Goal: Navigation & Orientation: Find specific page/section

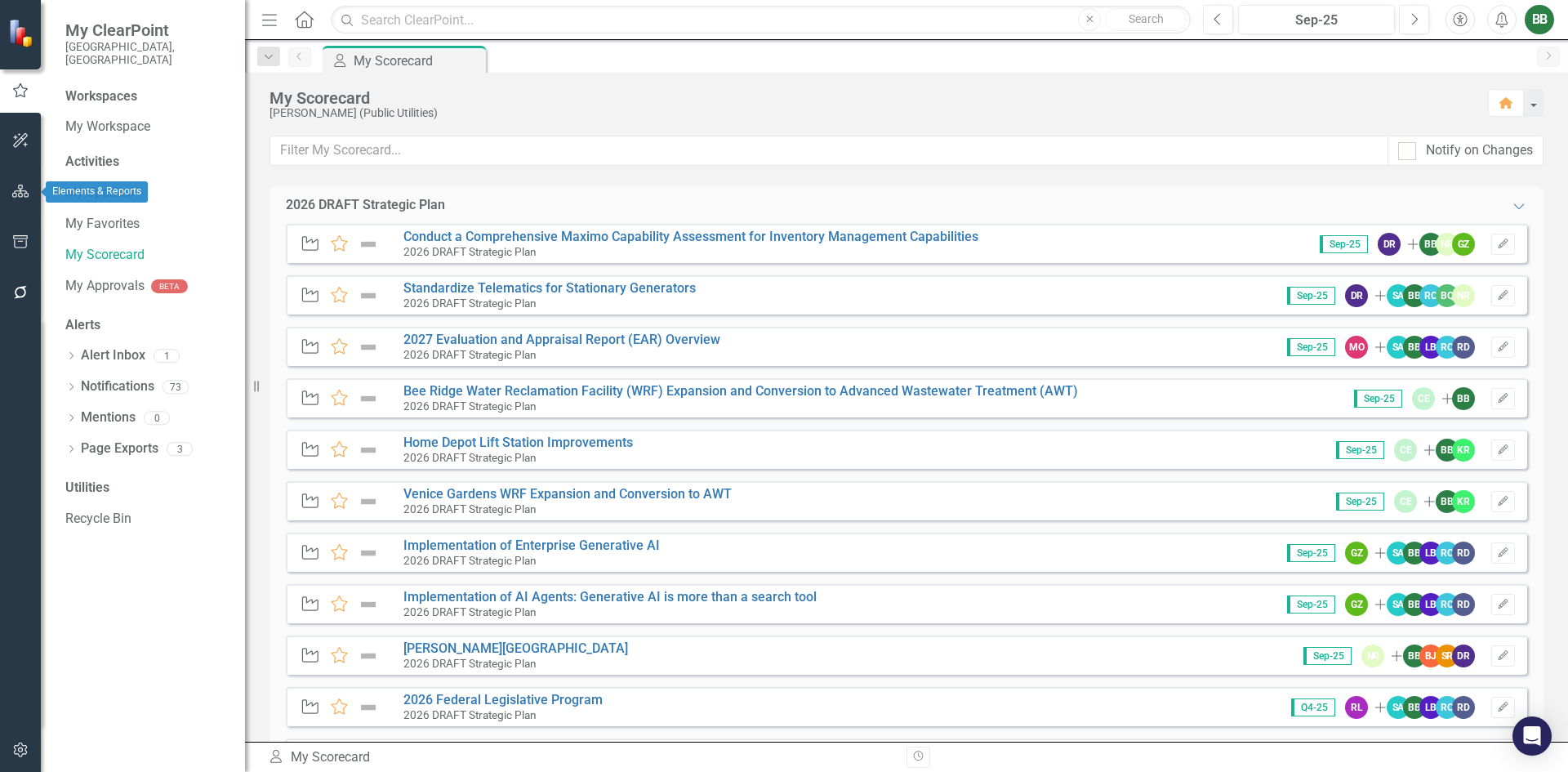
click at [26, 207] on button "button" at bounding box center [20, 191] width 36 height 34
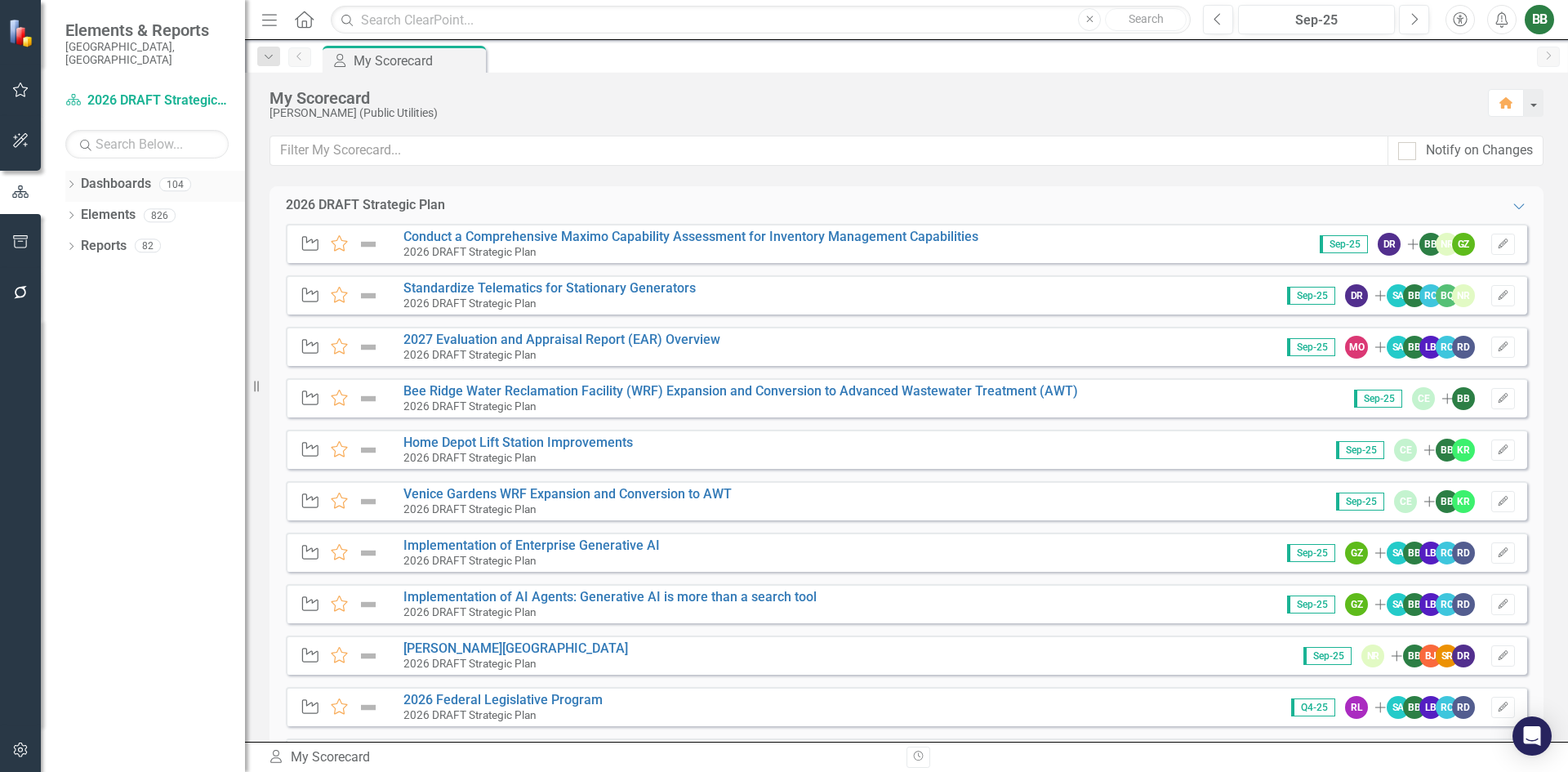
click at [71, 171] on div "Dropdown Dashboards 104" at bounding box center [155, 186] width 180 height 31
click at [103, 175] on link "Dashboards" at bounding box center [116, 183] width 71 height 19
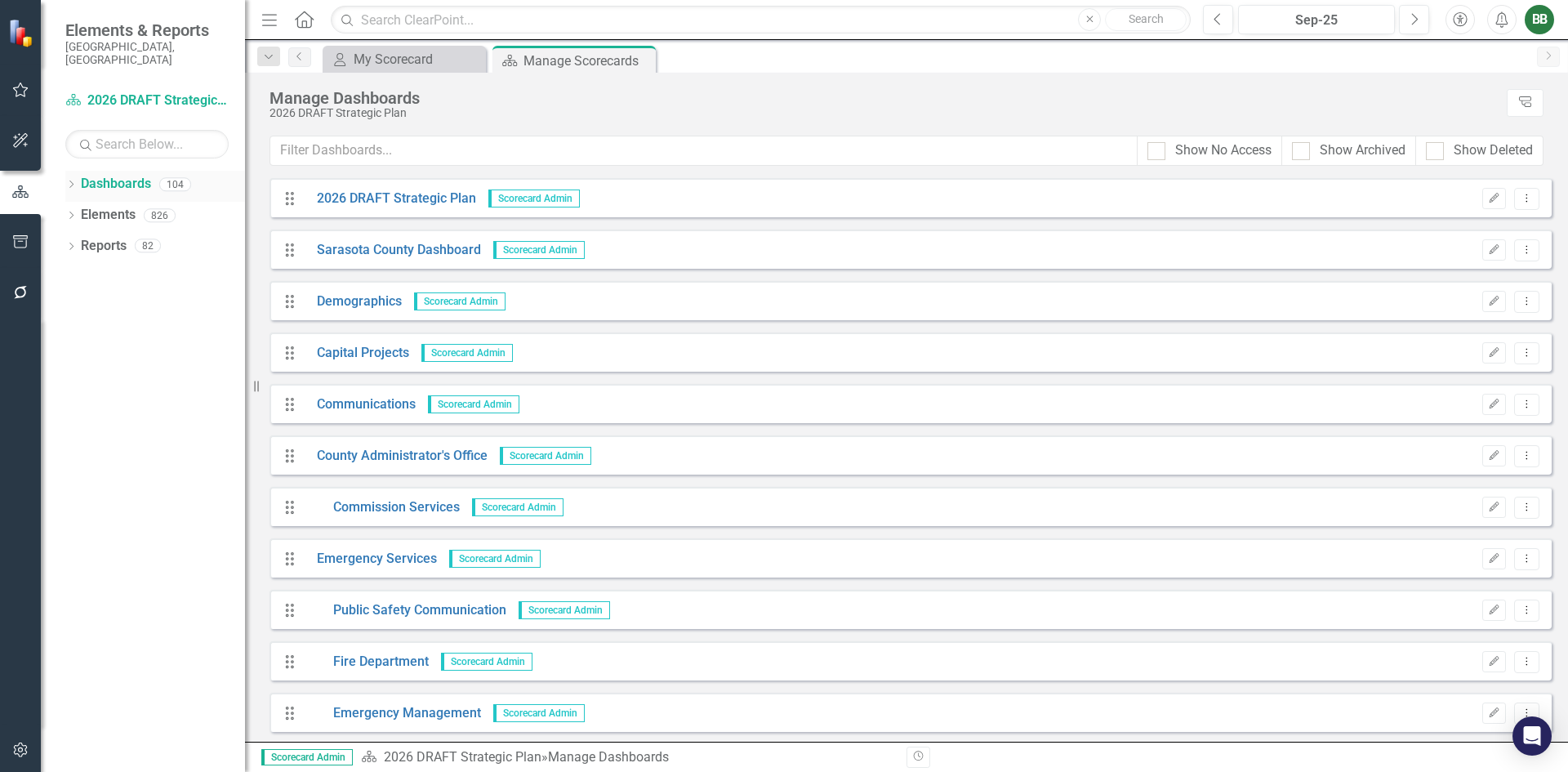
click at [74, 181] on icon "Dropdown" at bounding box center [72, 185] width 12 height 9
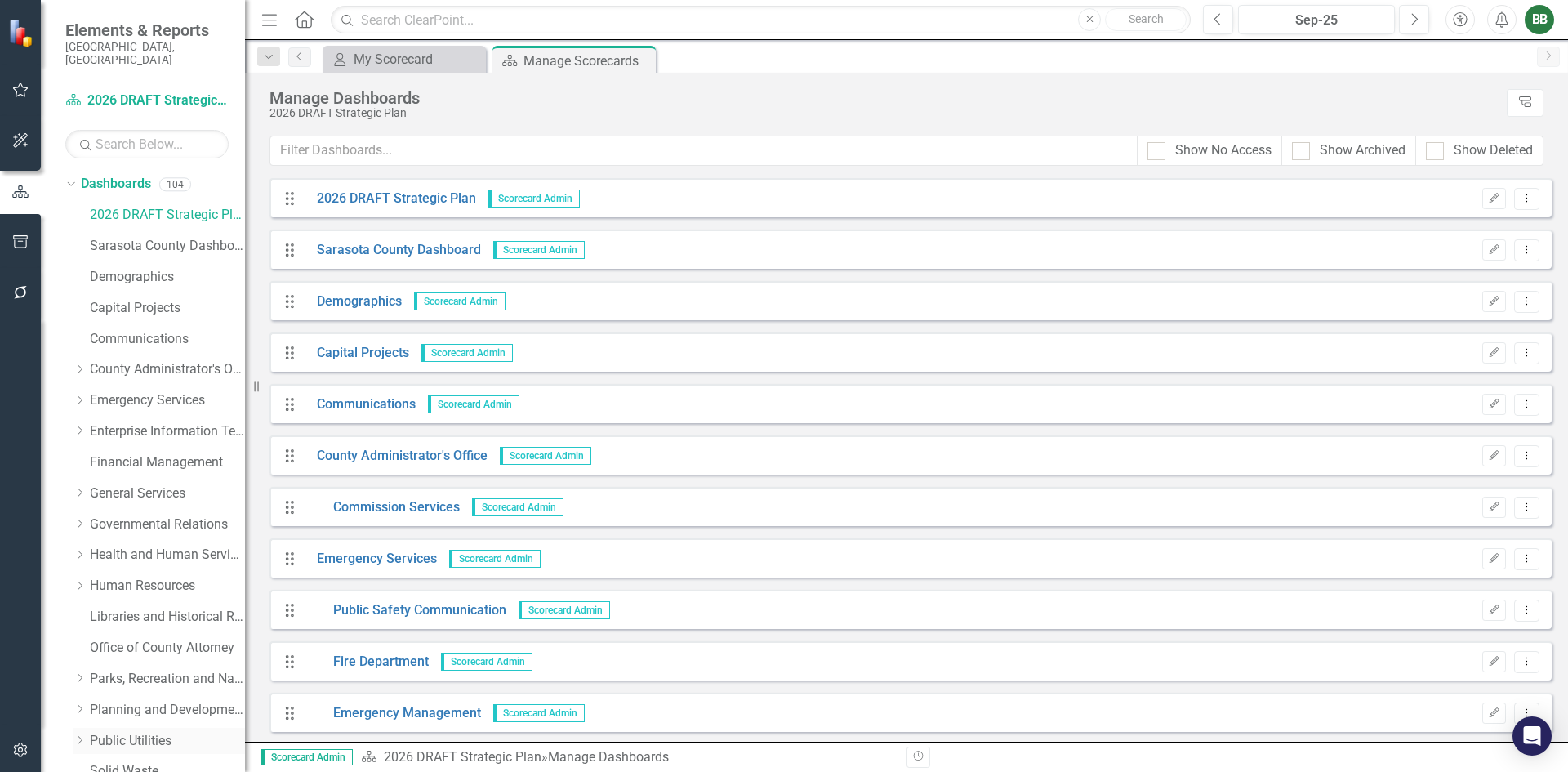
click at [144, 732] on link "Public Utilities" at bounding box center [168, 741] width 155 height 19
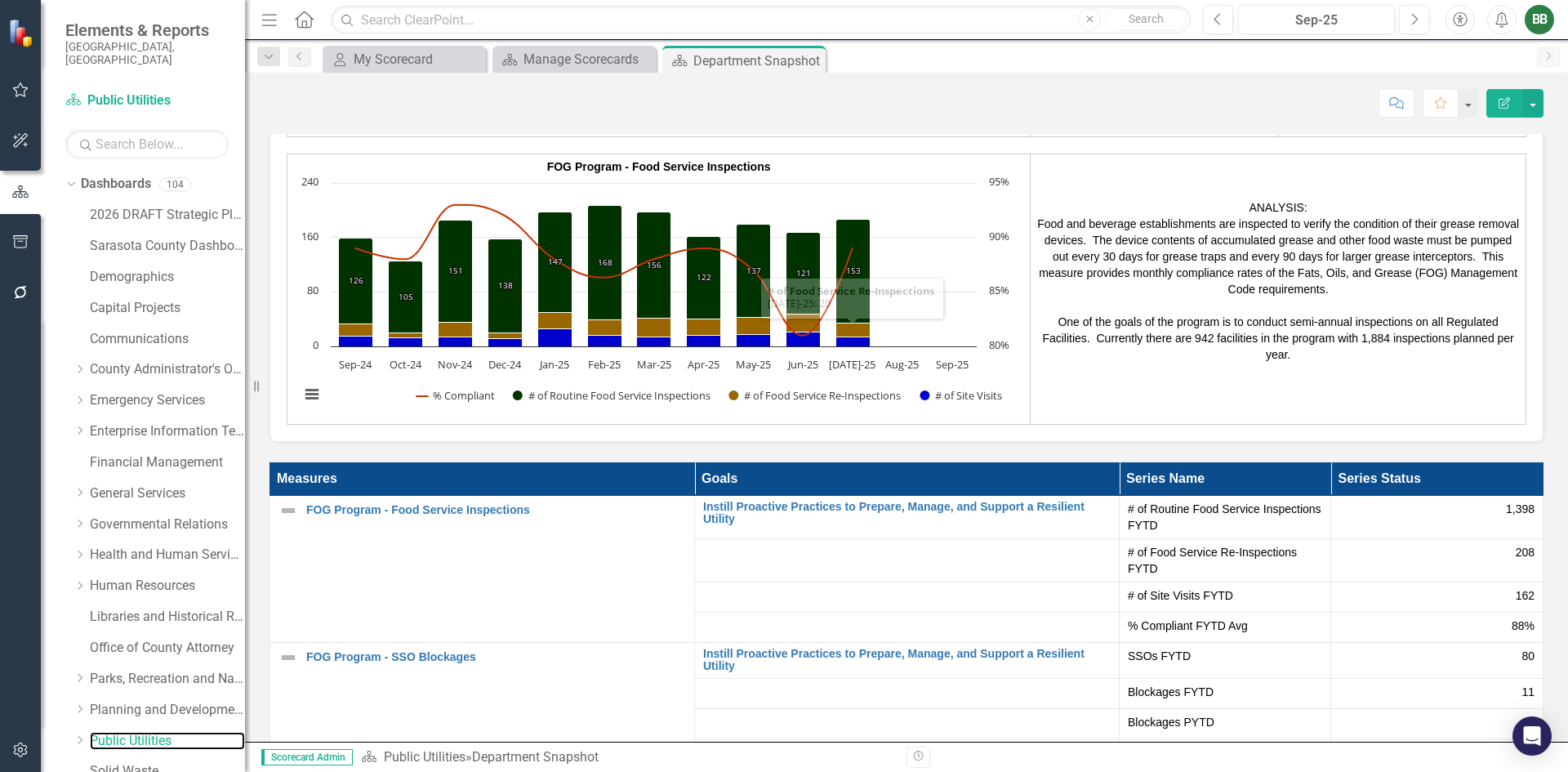
scroll to position [3284, 0]
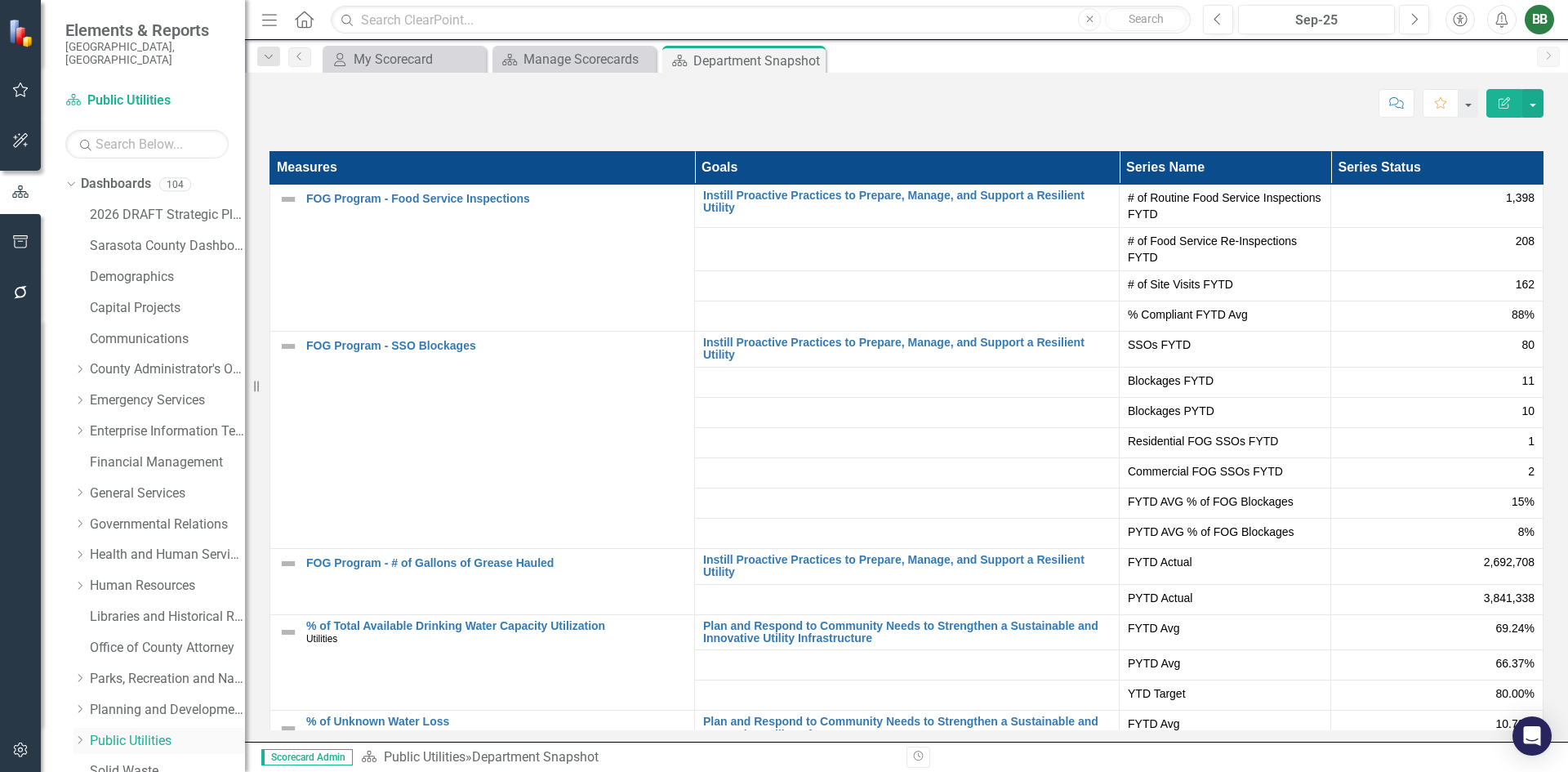
click at [120, 732] on link "Public Utilities" at bounding box center [168, 741] width 155 height 19
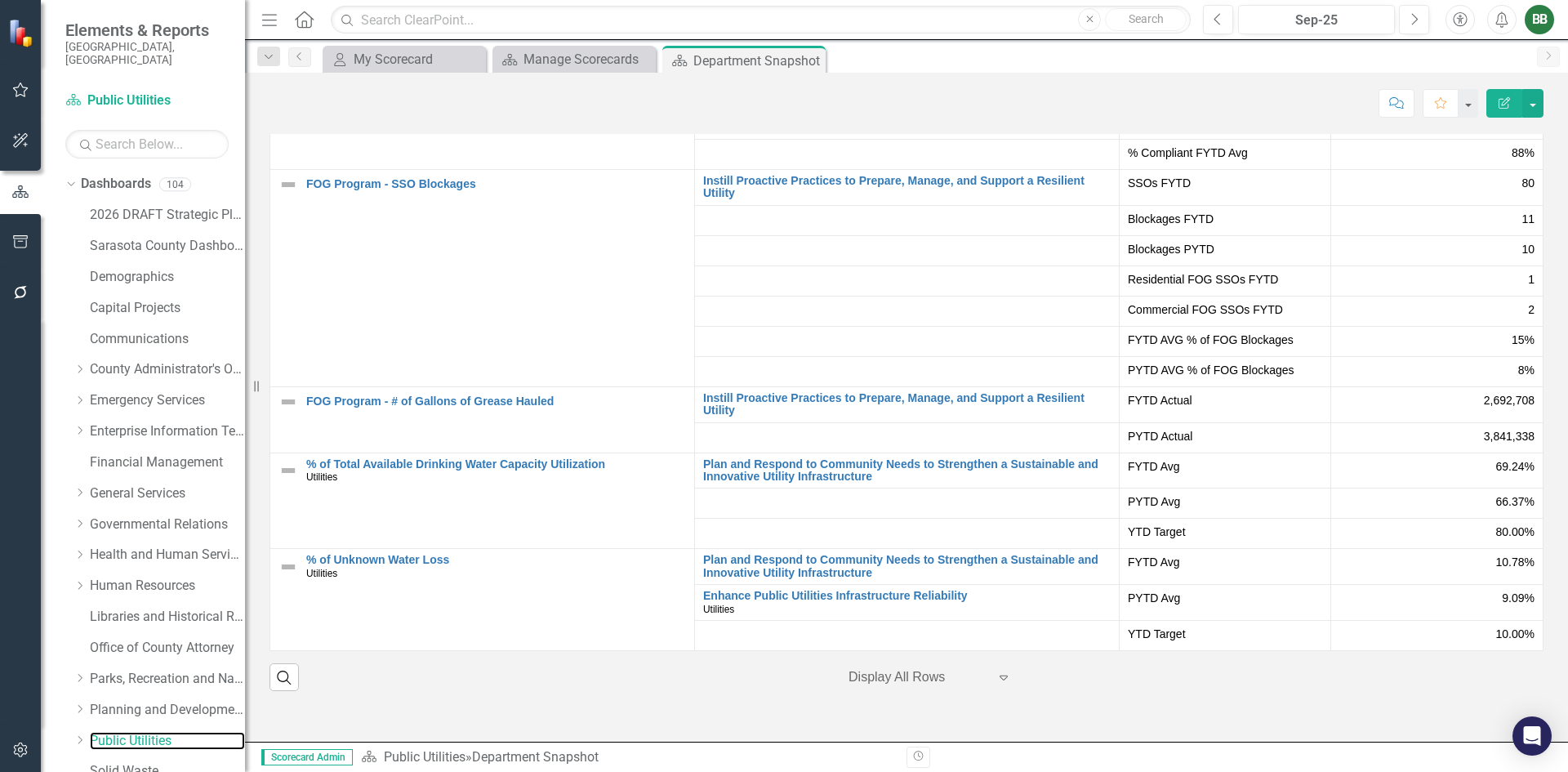
scroll to position [3349, 0]
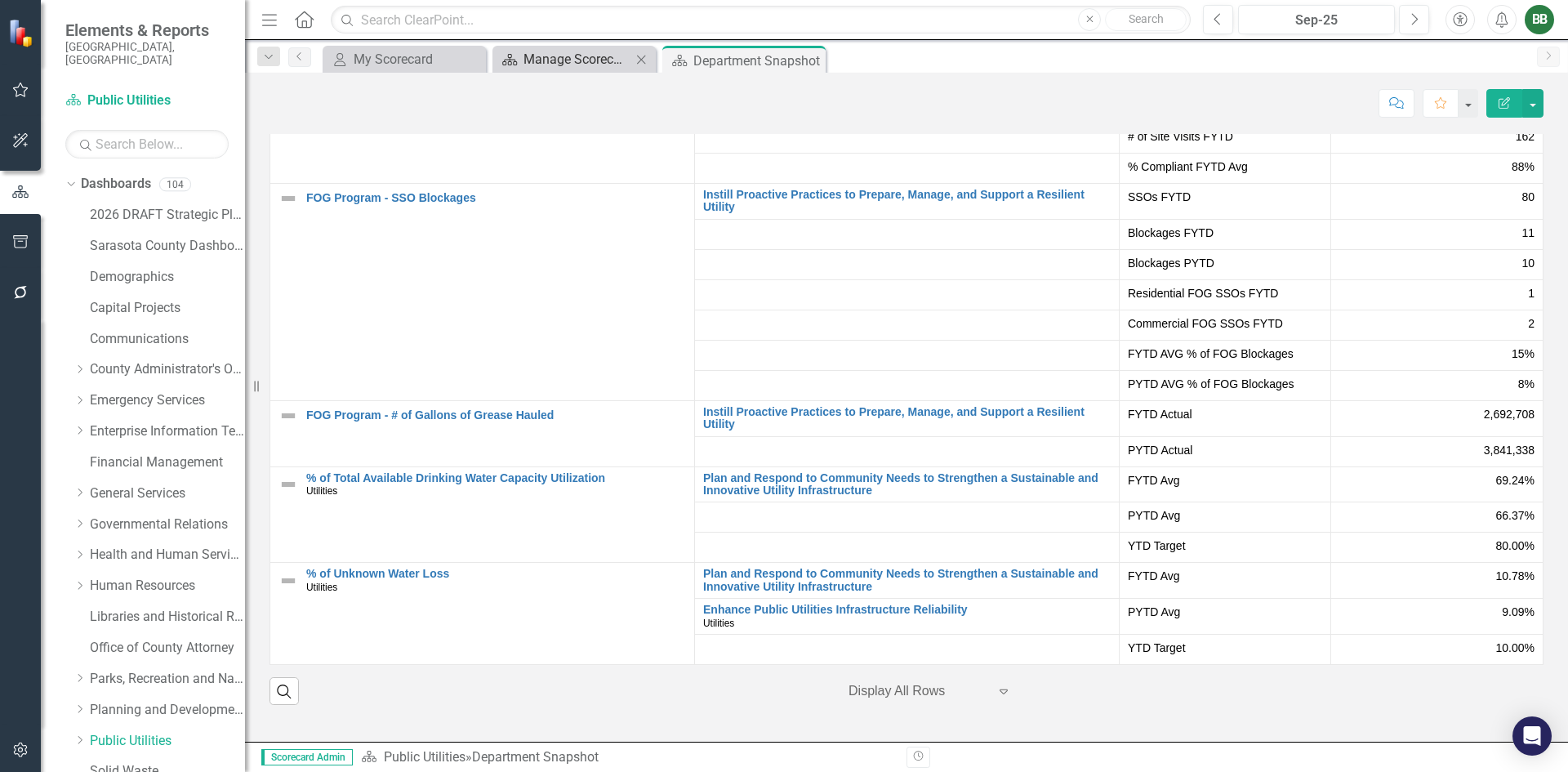
click at [561, 59] on div "Manage Scorecards" at bounding box center [578, 59] width 108 height 21
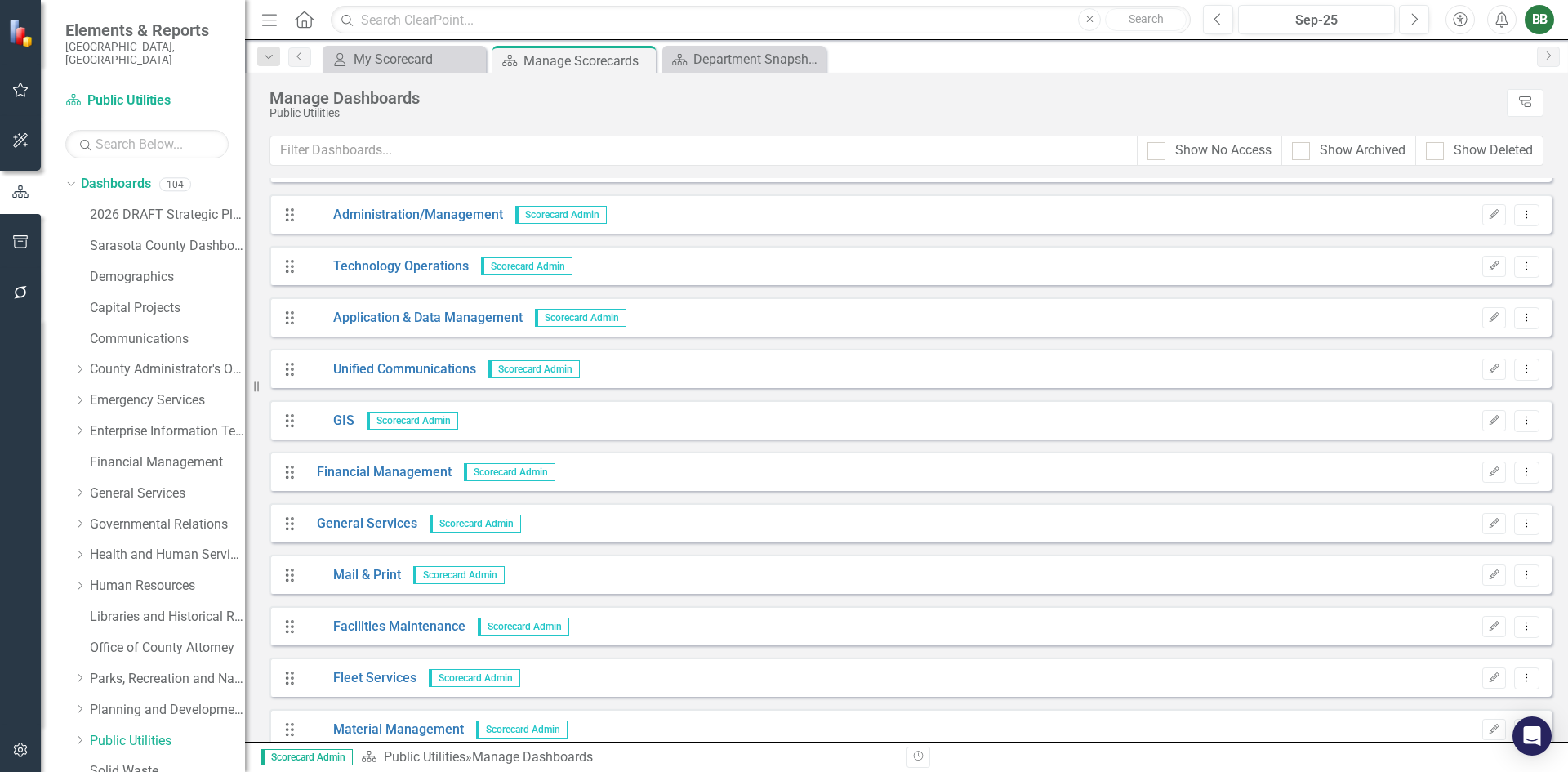
scroll to position [653, 0]
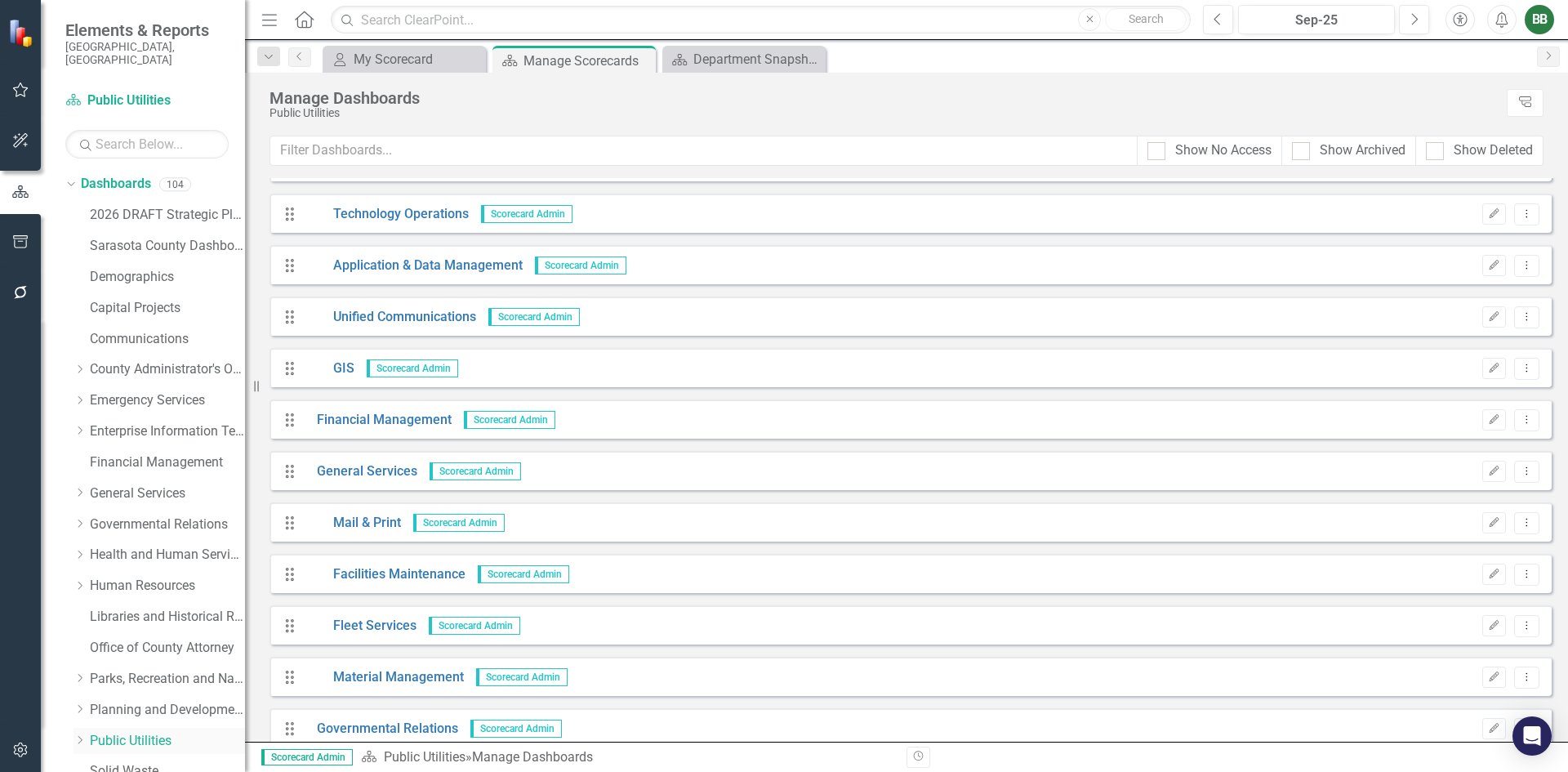
click at [81, 735] on icon "Dropdown" at bounding box center [79, 740] width 12 height 10
click at [134, 762] on link "Public Utilities Strategic Plan" at bounding box center [175, 771] width 138 height 19
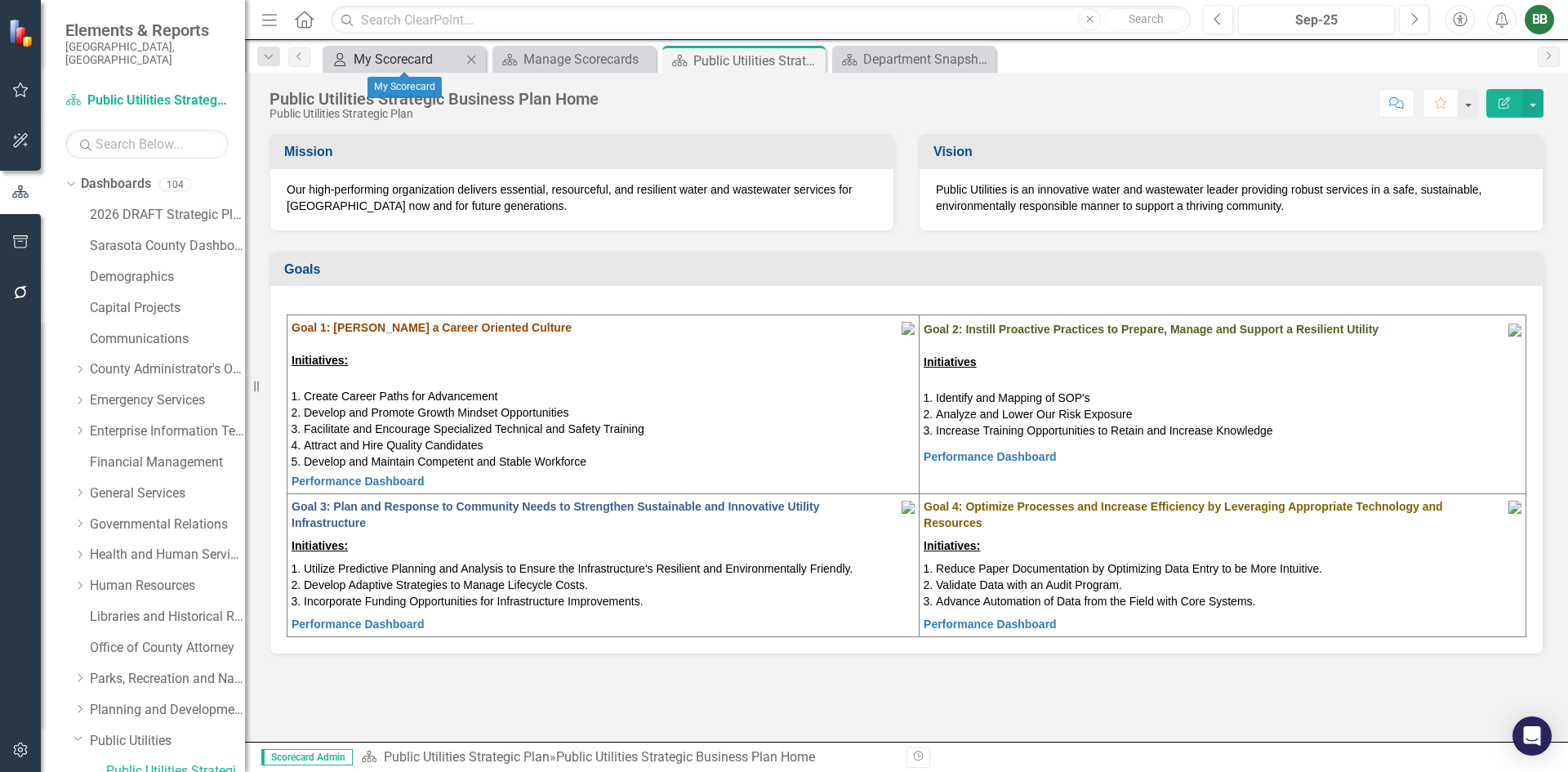
click at [377, 57] on div "My Scorecard" at bounding box center [407, 59] width 108 height 21
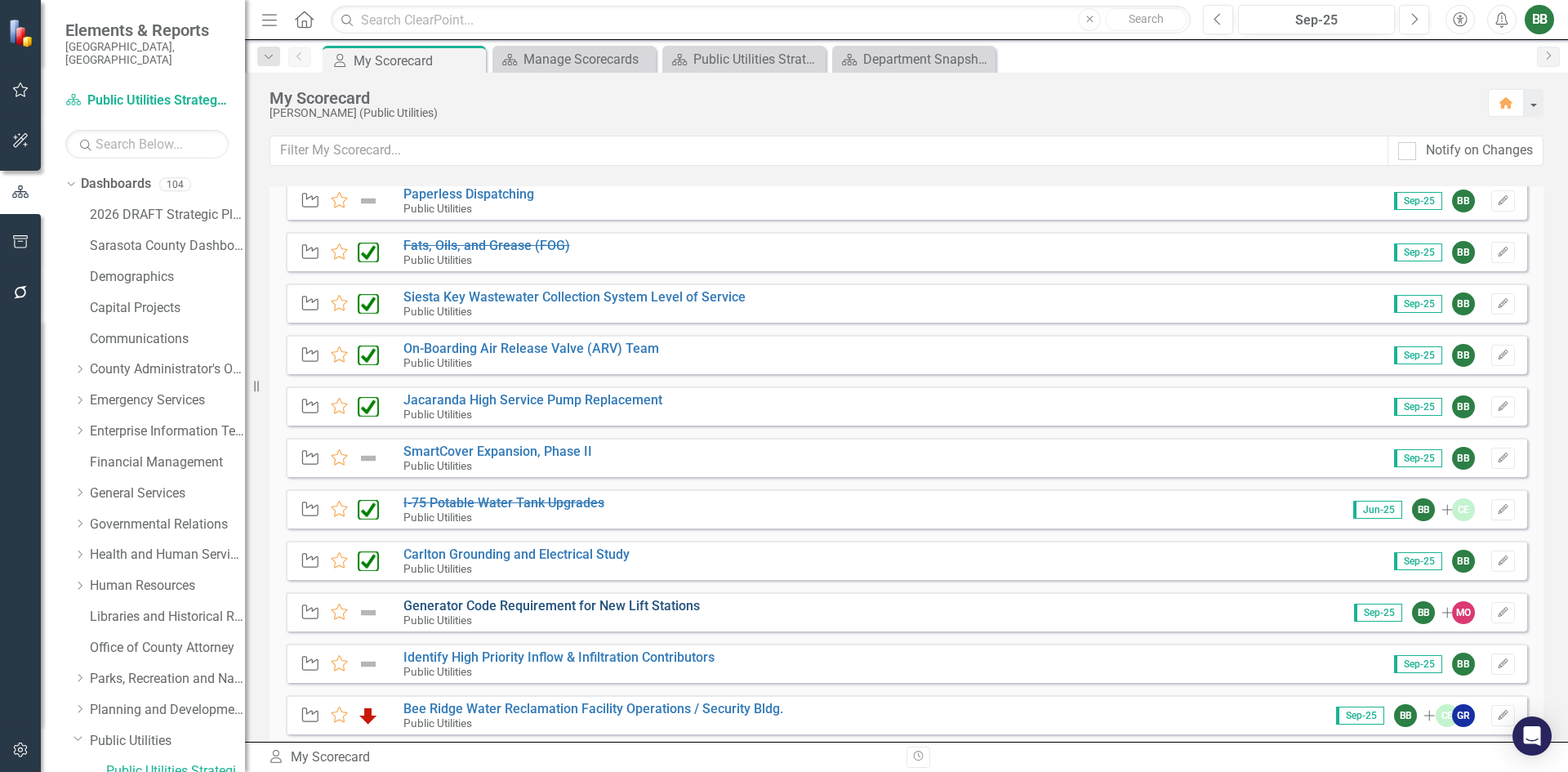
scroll to position [1960, 0]
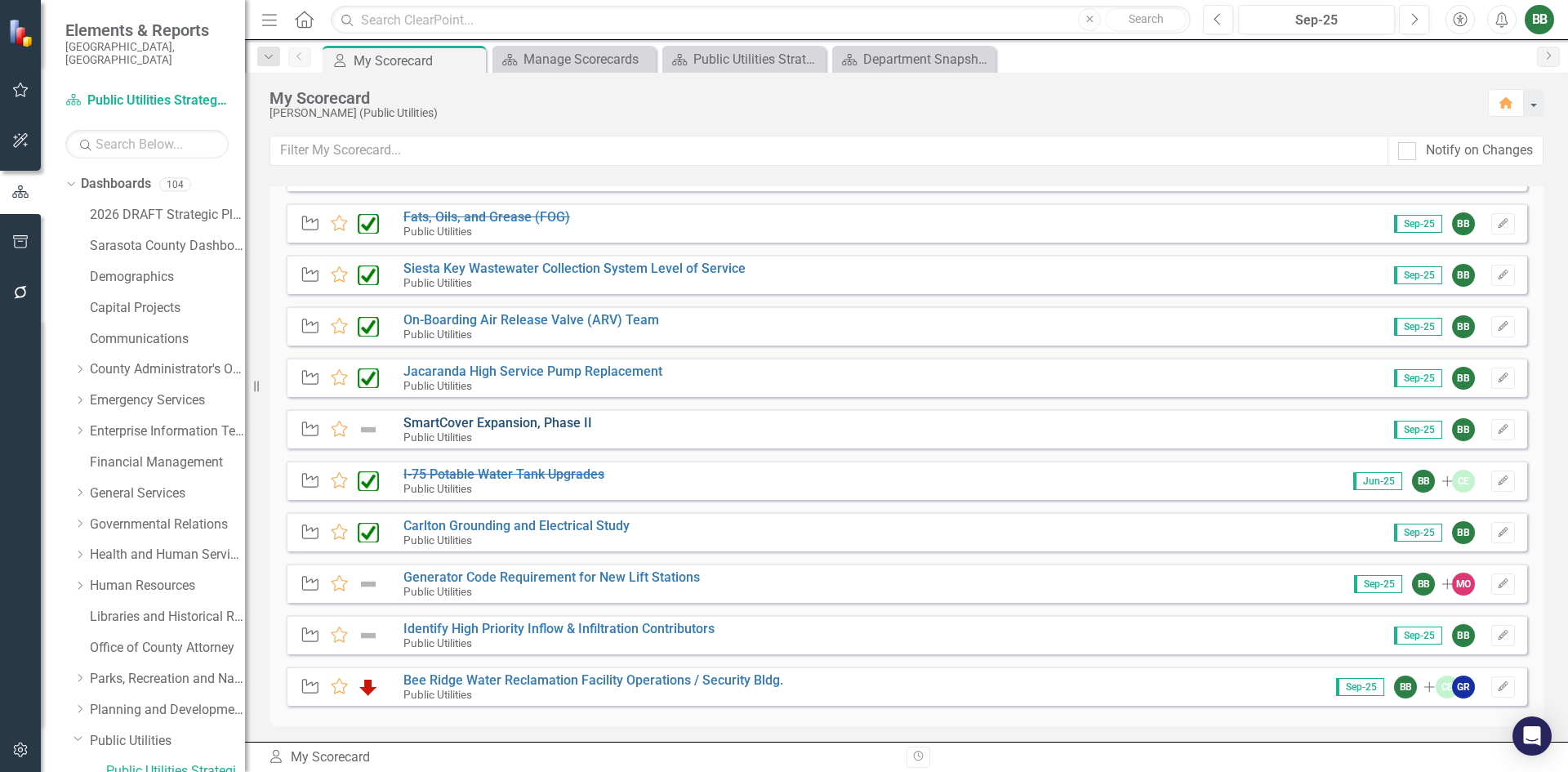
click at [495, 421] on link "SmartCover Expansion, Phase II" at bounding box center [497, 423] width 188 height 16
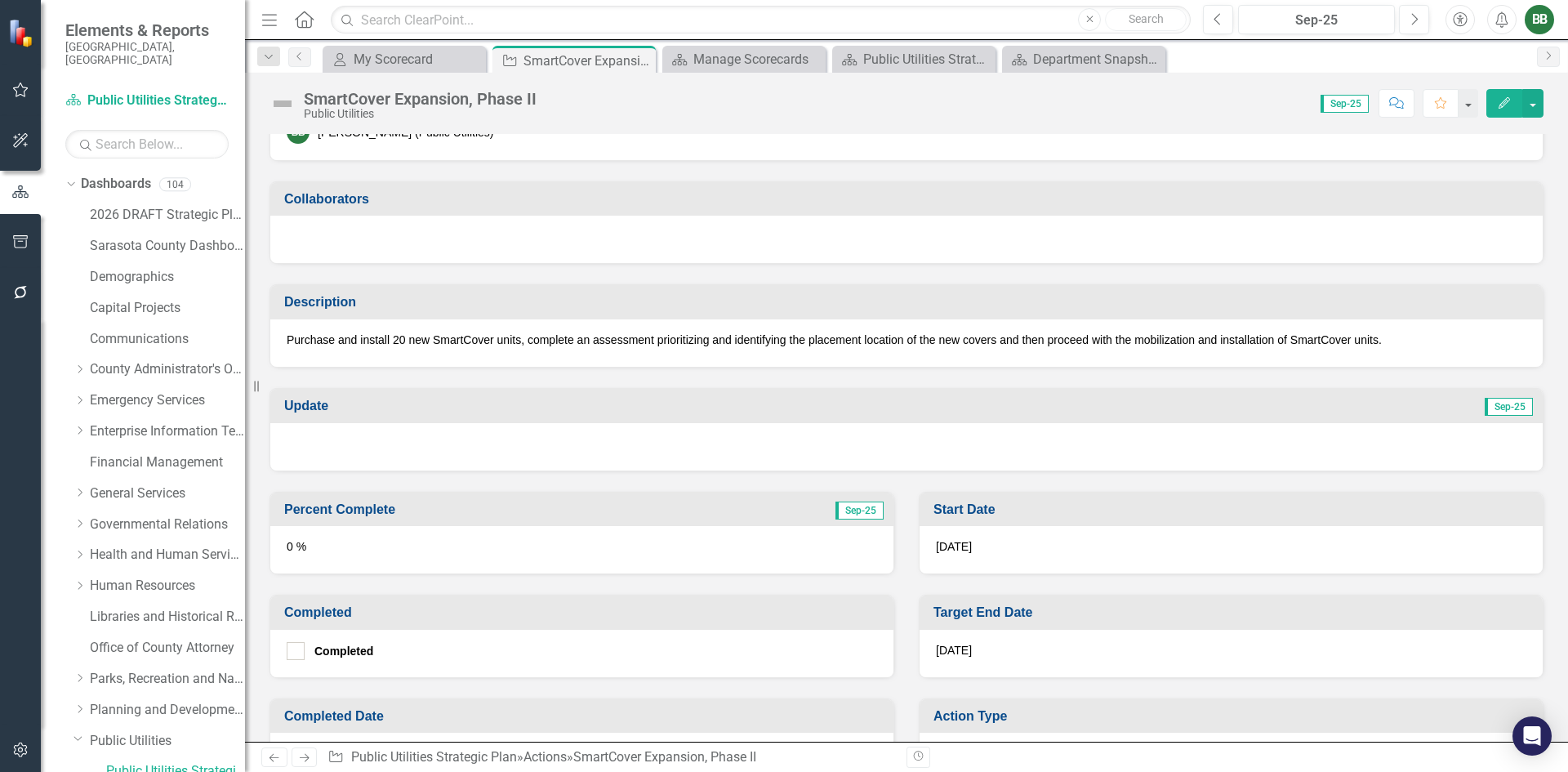
scroll to position [327, 0]
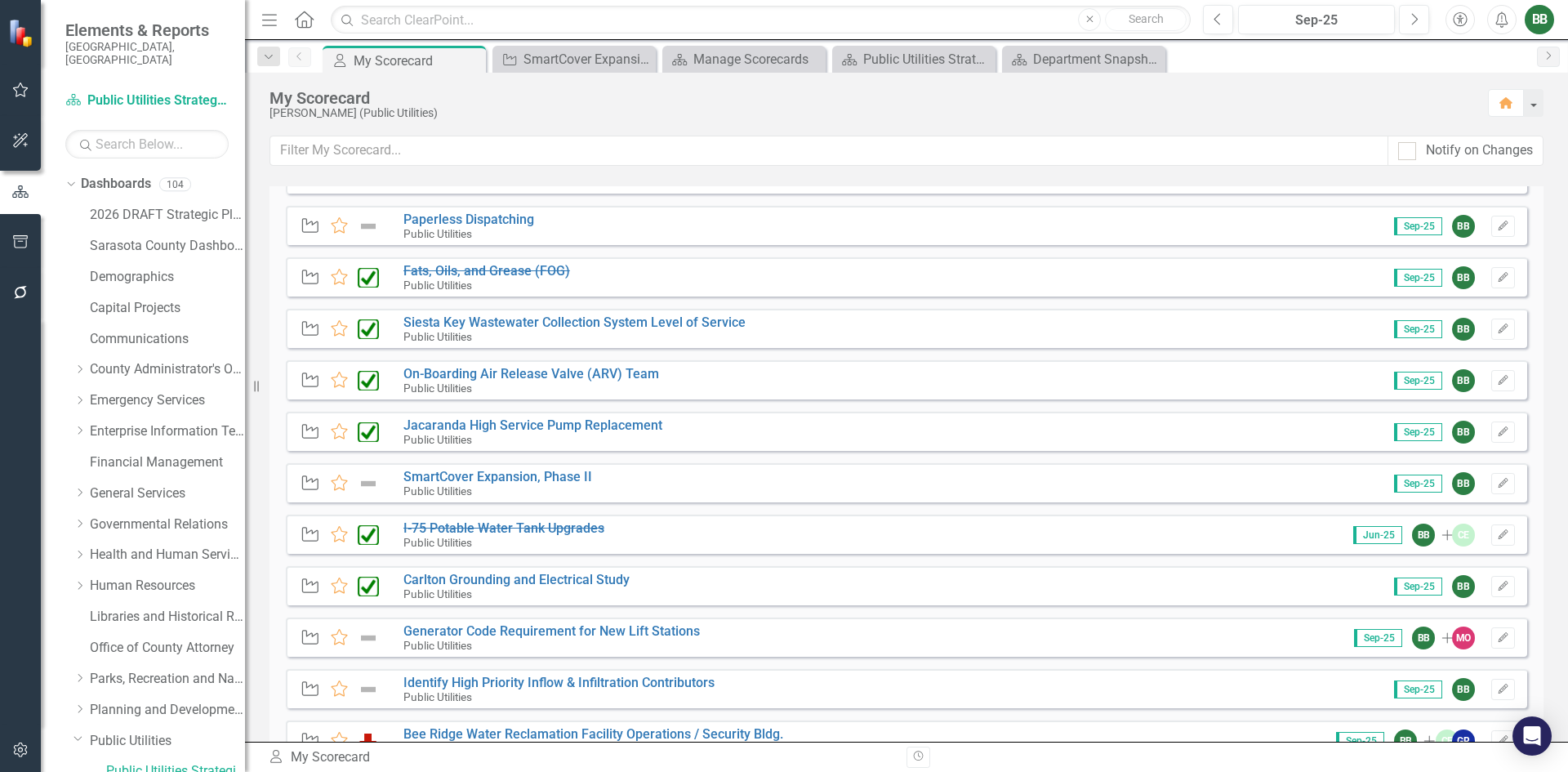
scroll to position [1960, 0]
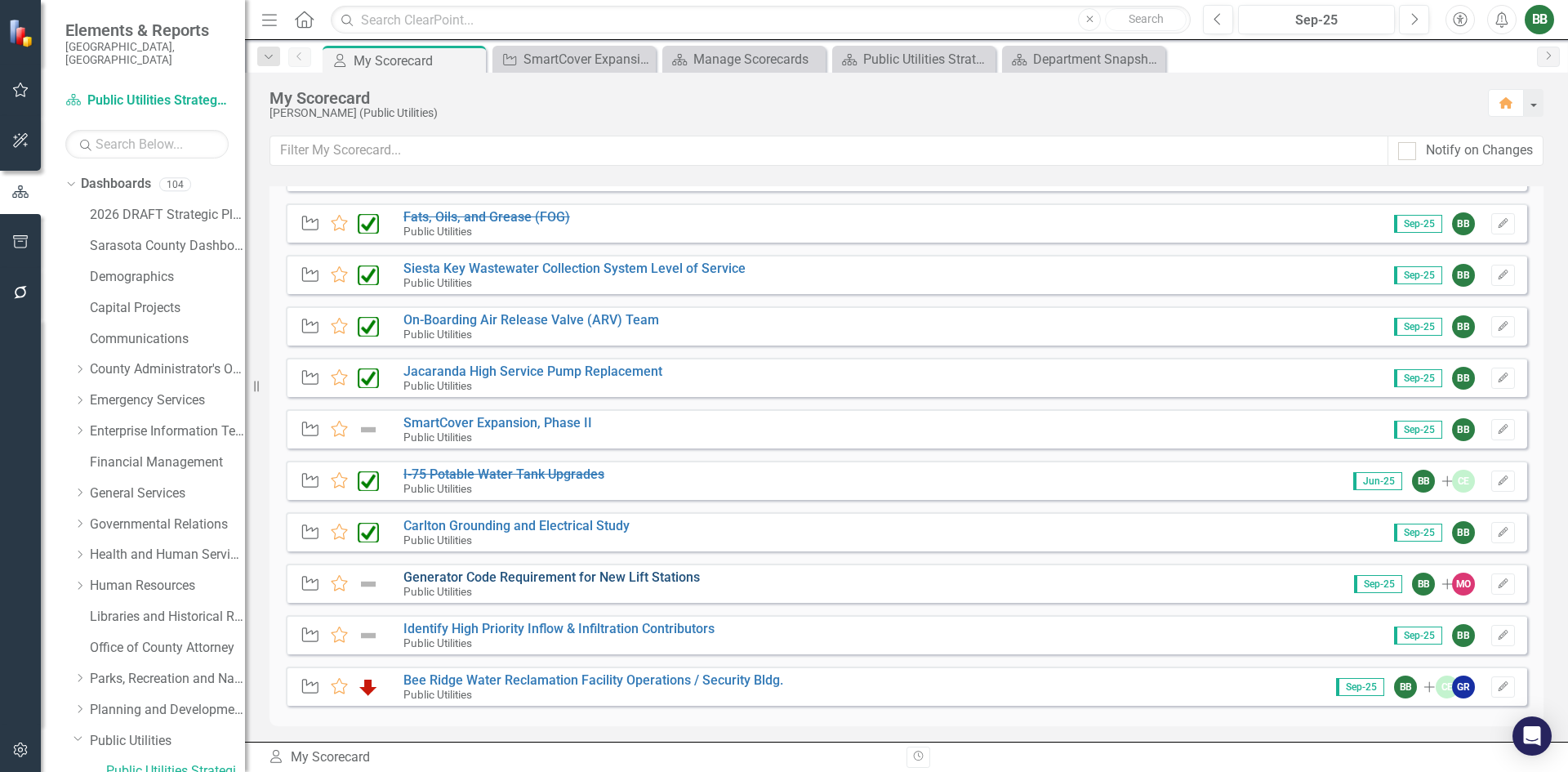
click at [539, 573] on link "Generator Code Requirement for New Lift Stations" at bounding box center [551, 577] width 296 height 16
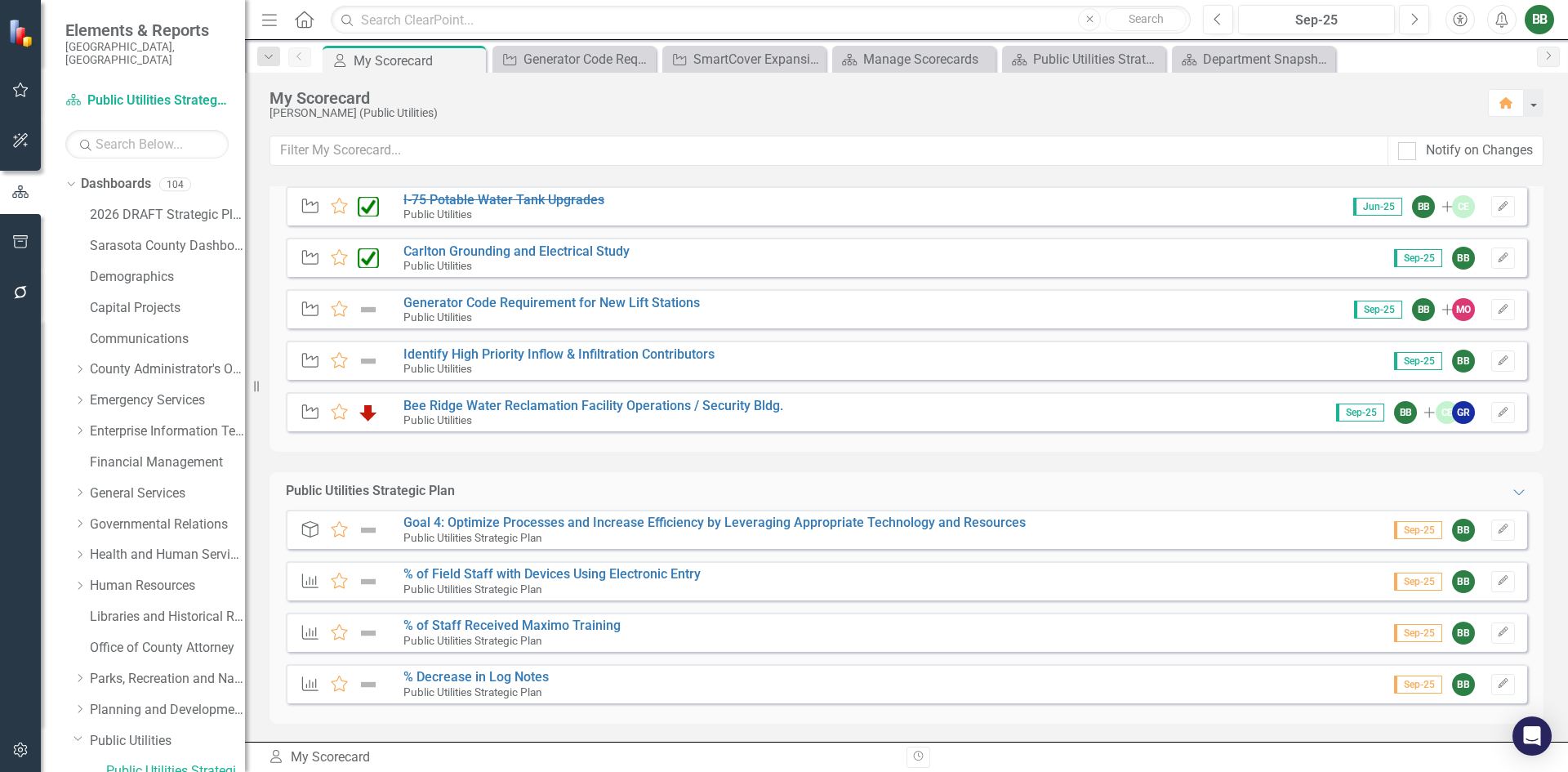
scroll to position [2204, 0]
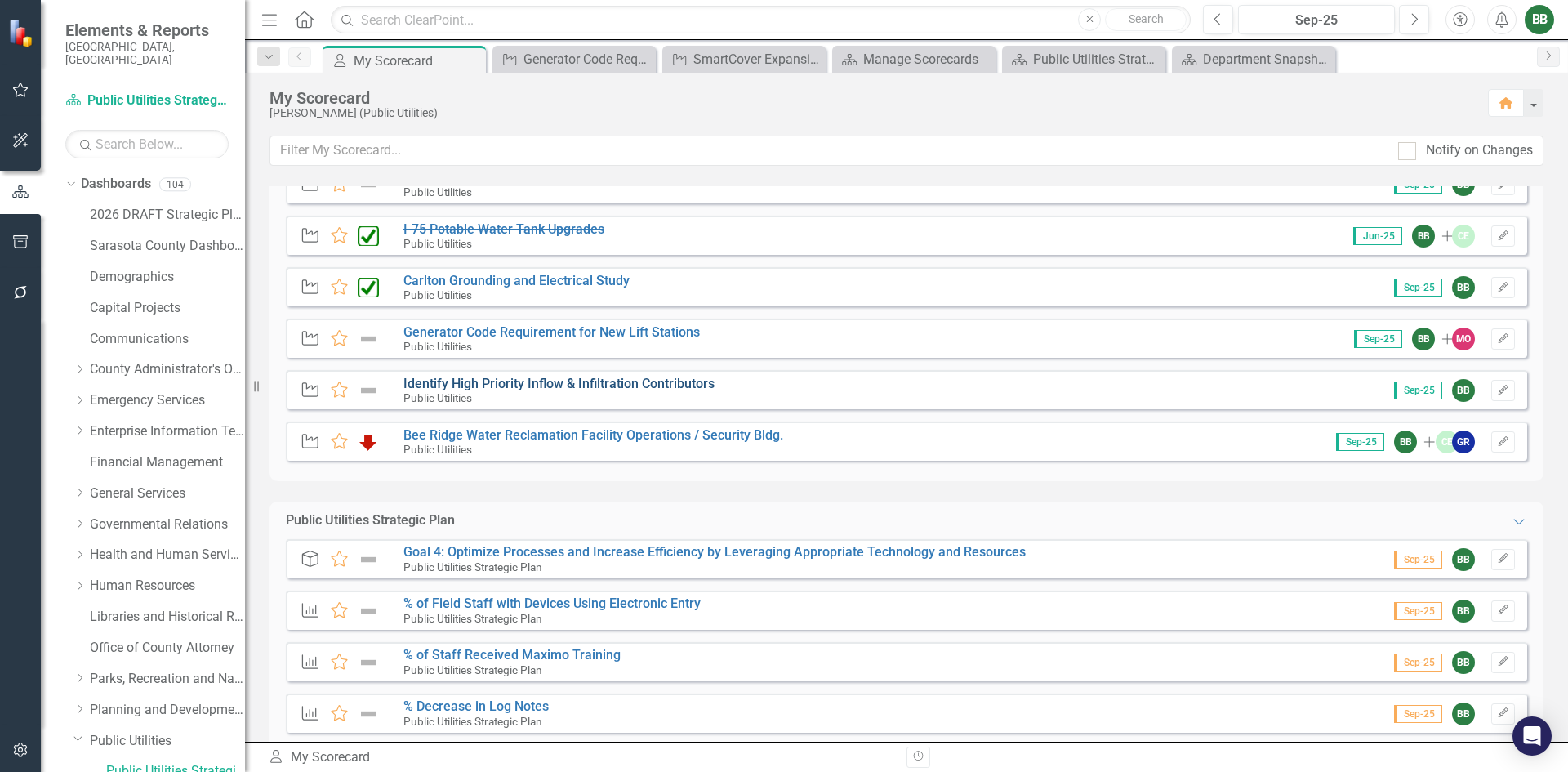
click at [596, 380] on link "Identify High Priority Inflow & Infiltration Contributors" at bounding box center [558, 384] width 311 height 16
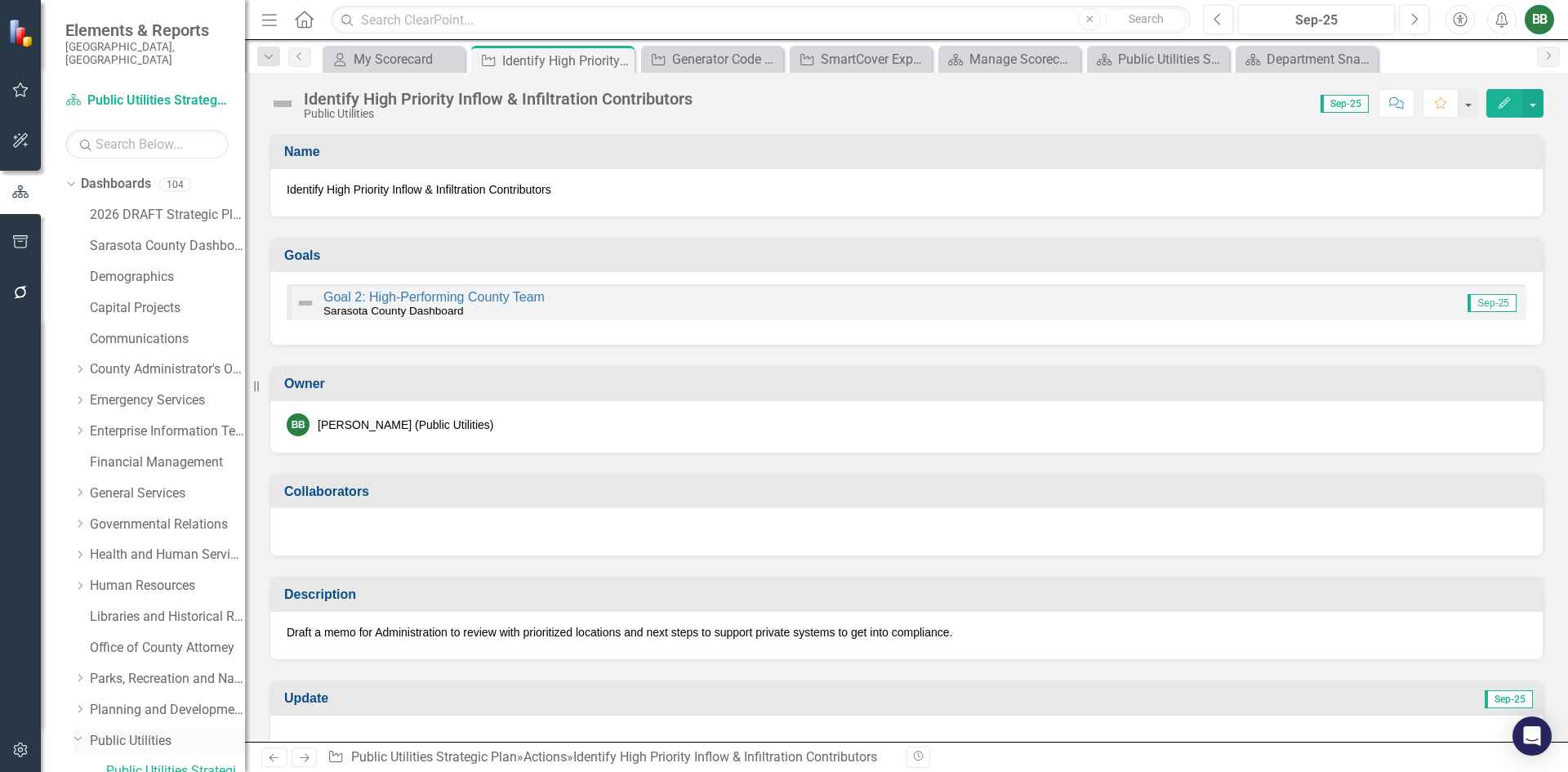
click at [149, 732] on link "Public Utilities" at bounding box center [168, 741] width 155 height 19
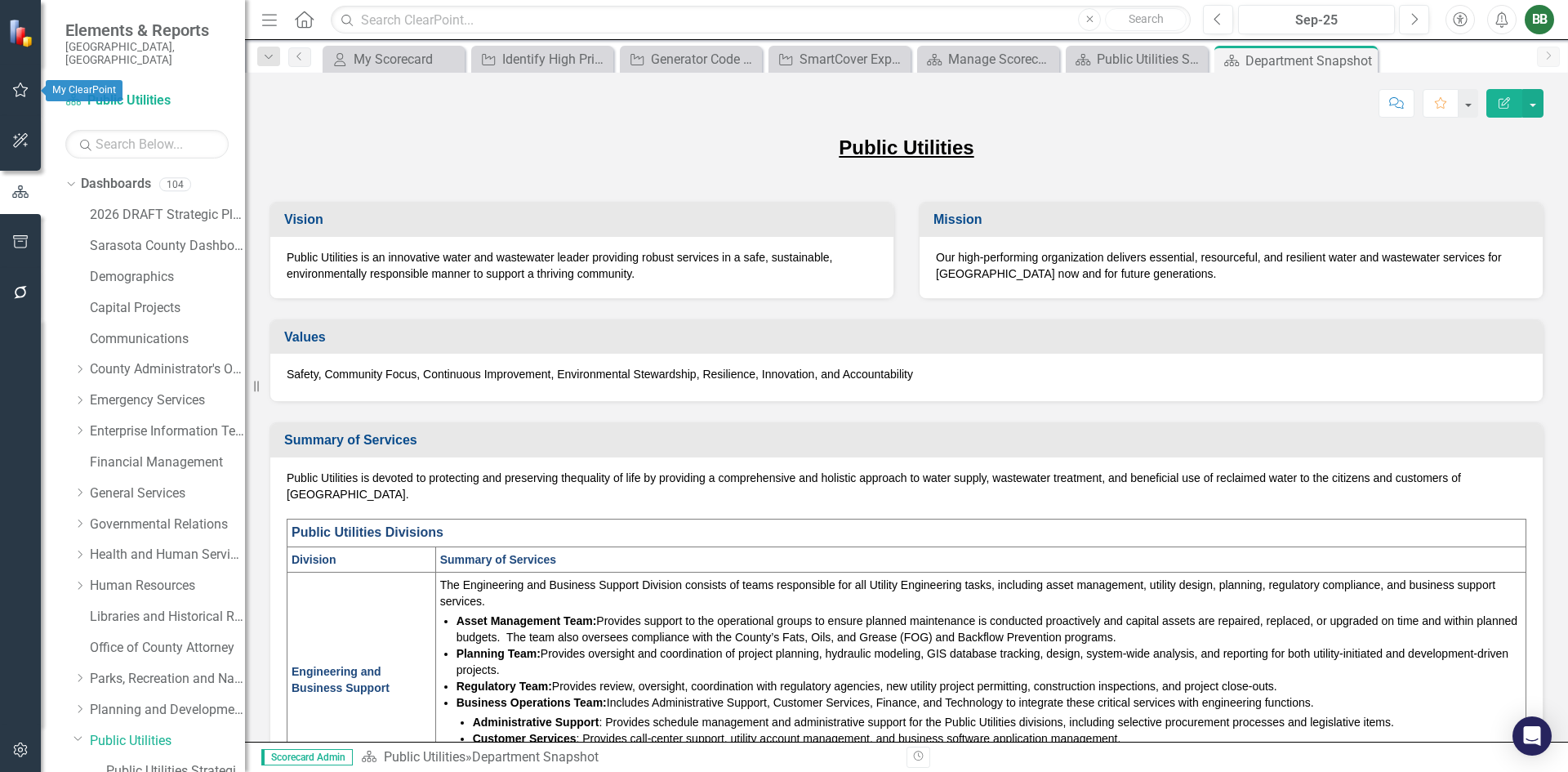
click at [22, 98] on button "button" at bounding box center [20, 90] width 36 height 34
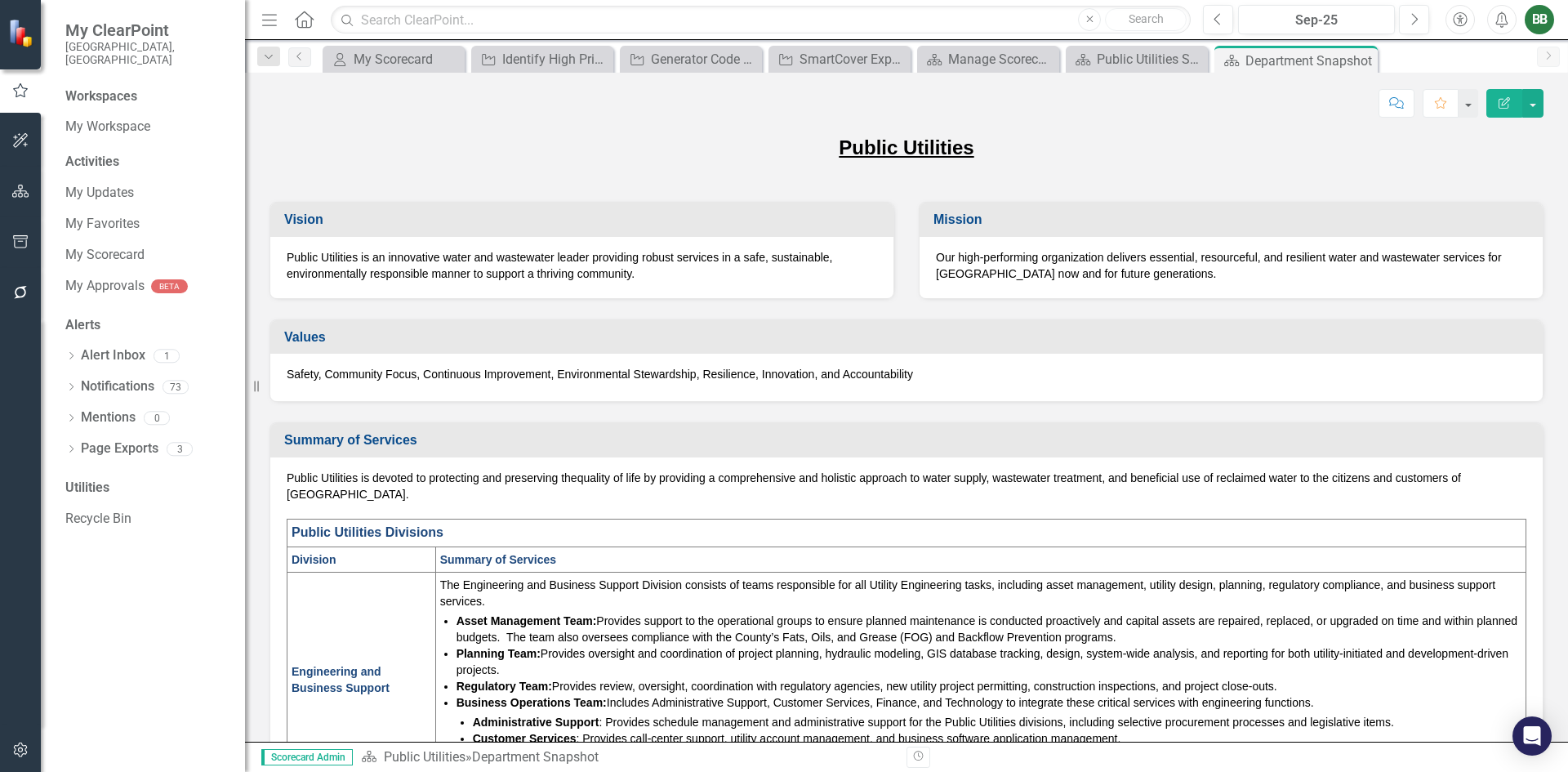
click at [25, 197] on icon "button" at bounding box center [20, 190] width 17 height 13
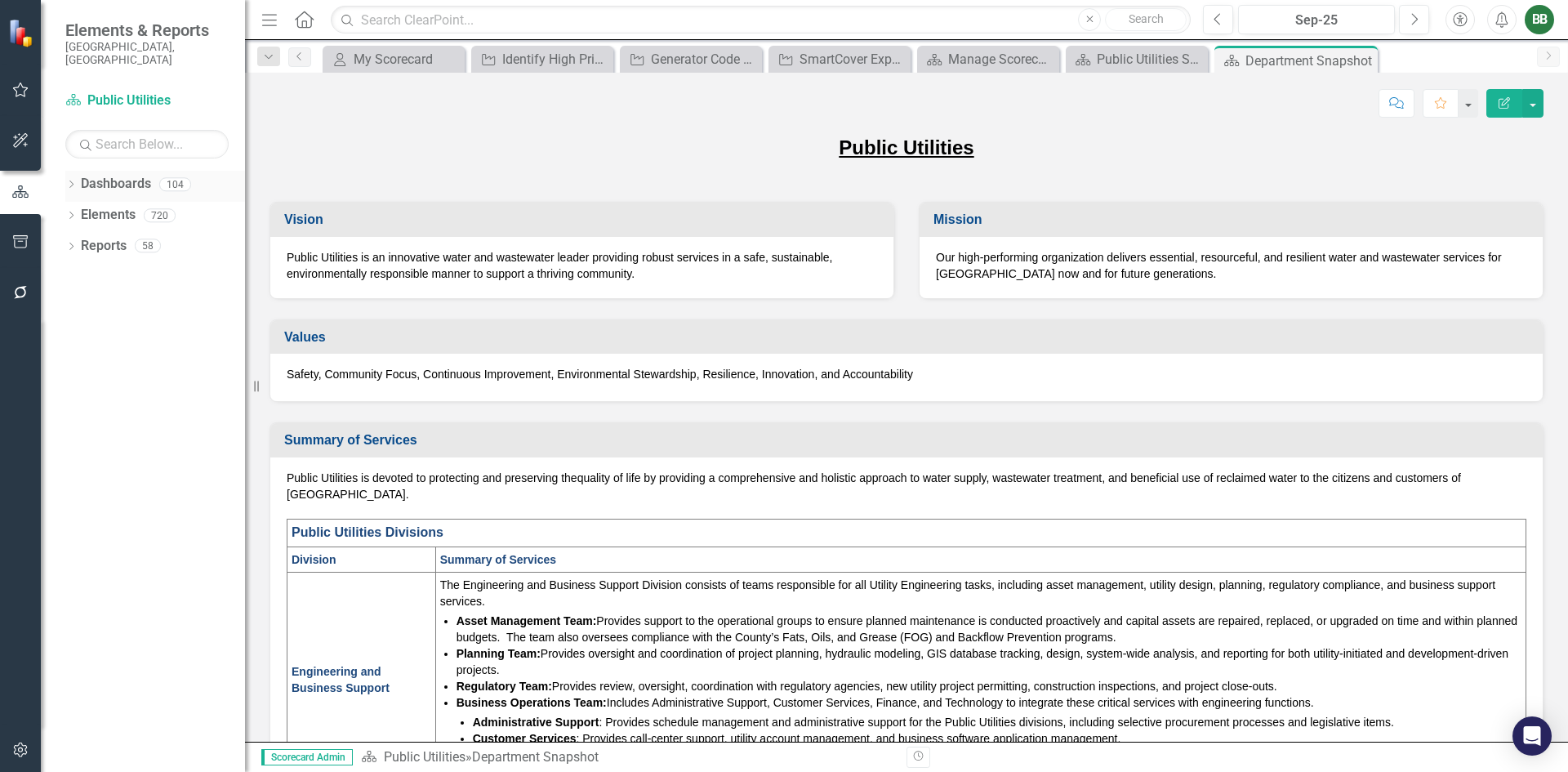
click at [72, 181] on icon "Dropdown" at bounding box center [72, 185] width 12 height 9
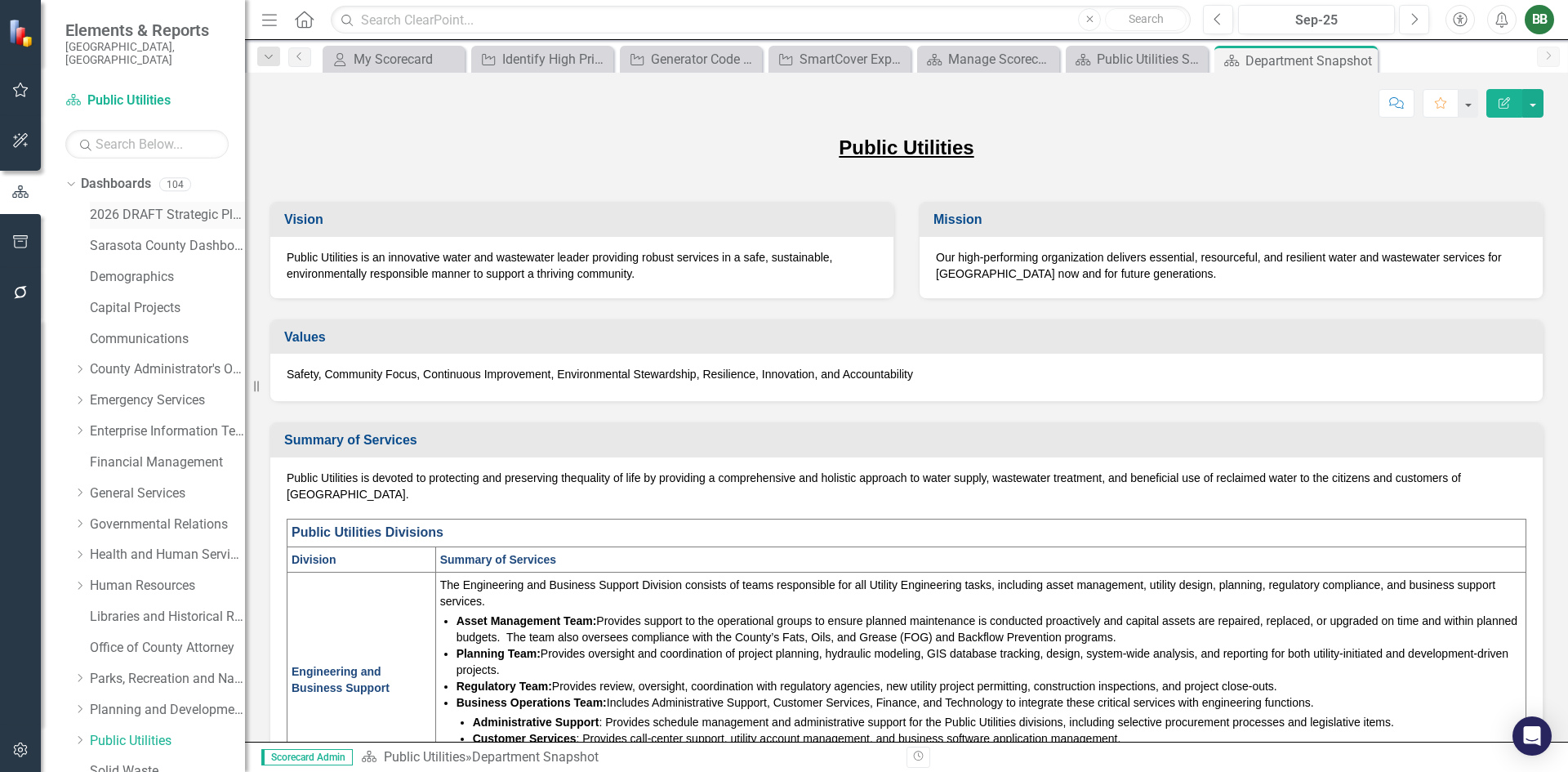
click at [164, 206] on link "2026 DRAFT Strategic Plan" at bounding box center [168, 215] width 155 height 19
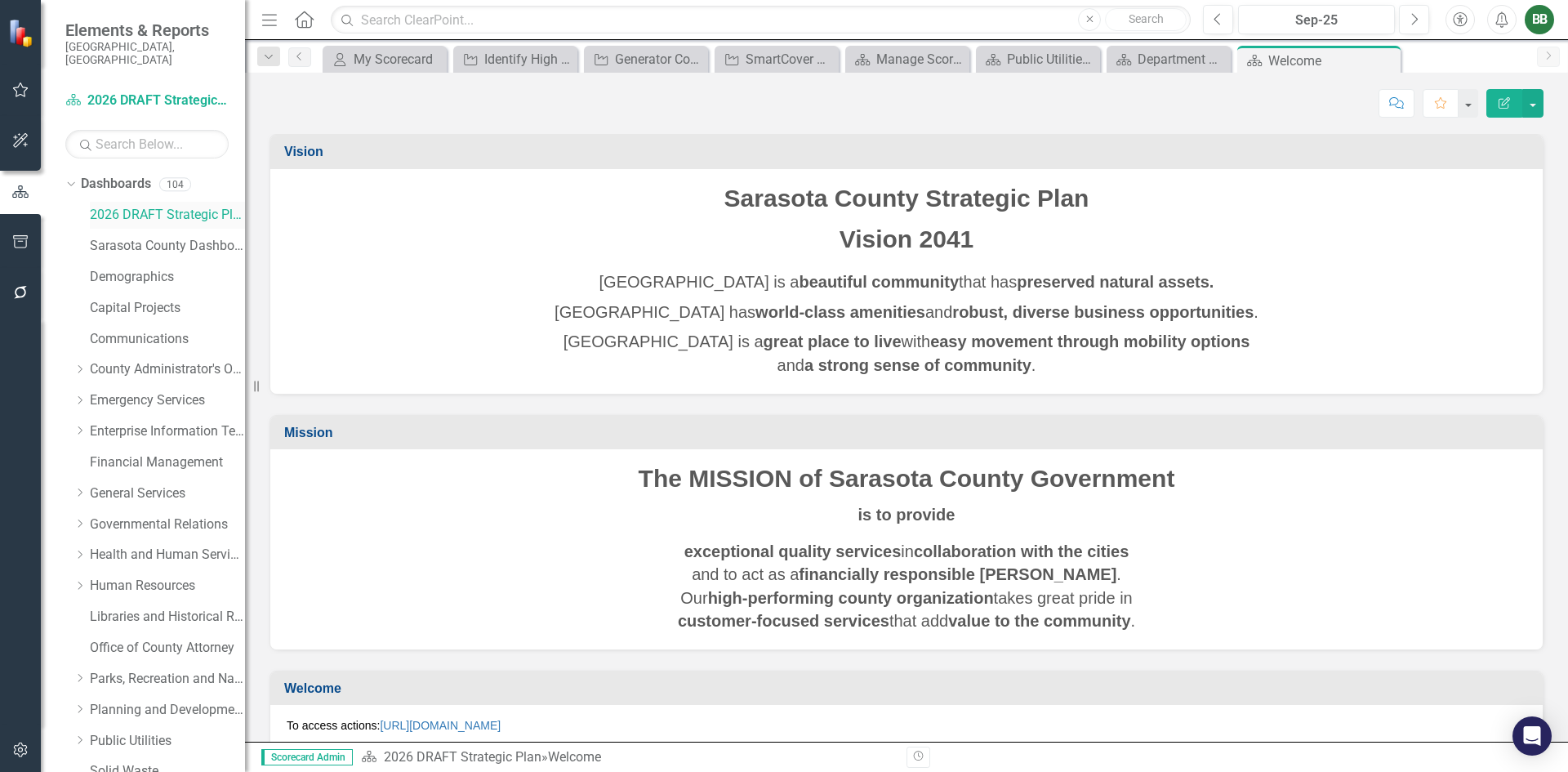
click at [183, 206] on link "2026 DRAFT Strategic Plan" at bounding box center [168, 215] width 155 height 19
click at [387, 52] on div "My Scorecard" at bounding box center [388, 59] width 69 height 21
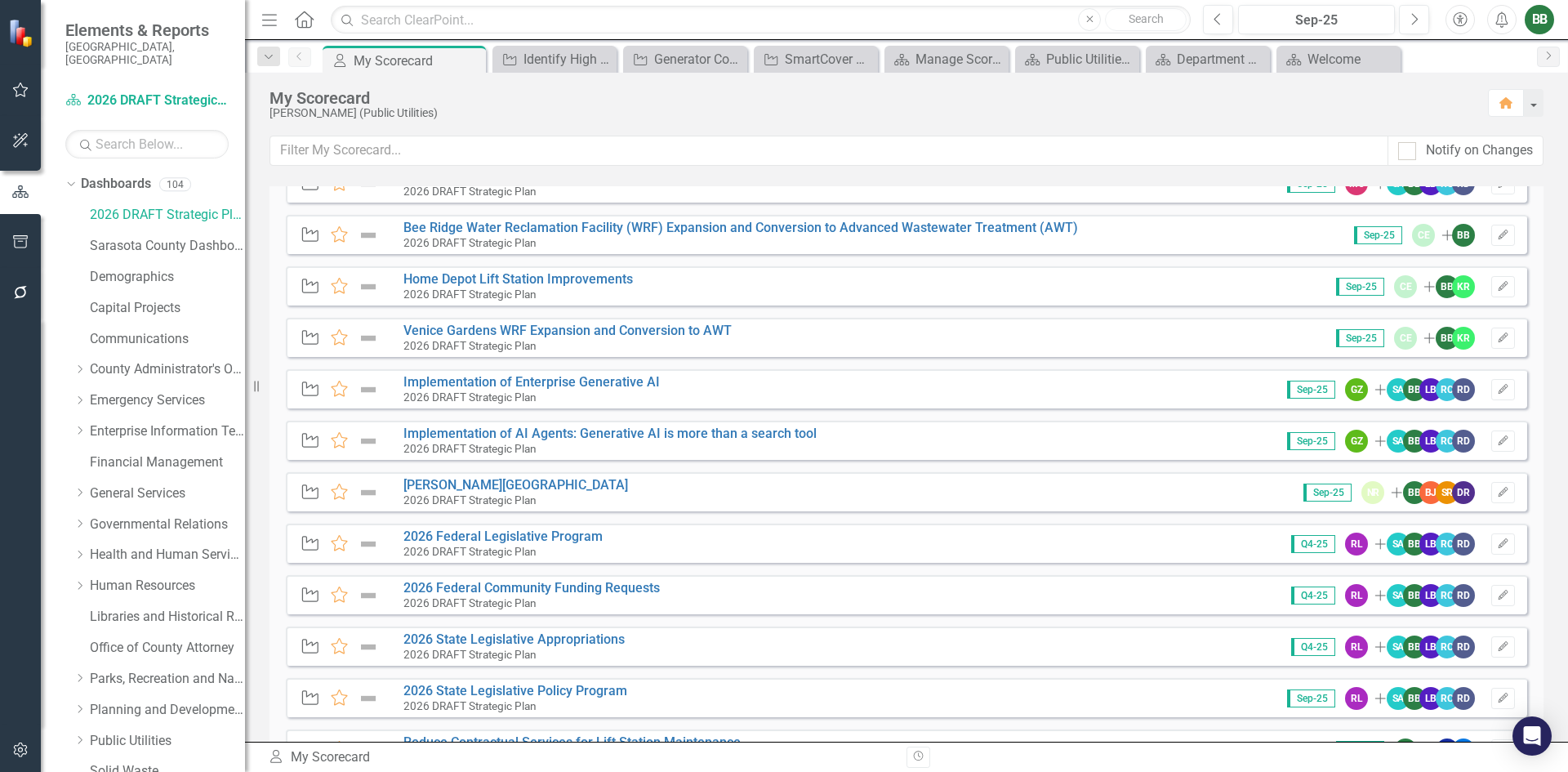
scroll to position [81, 0]
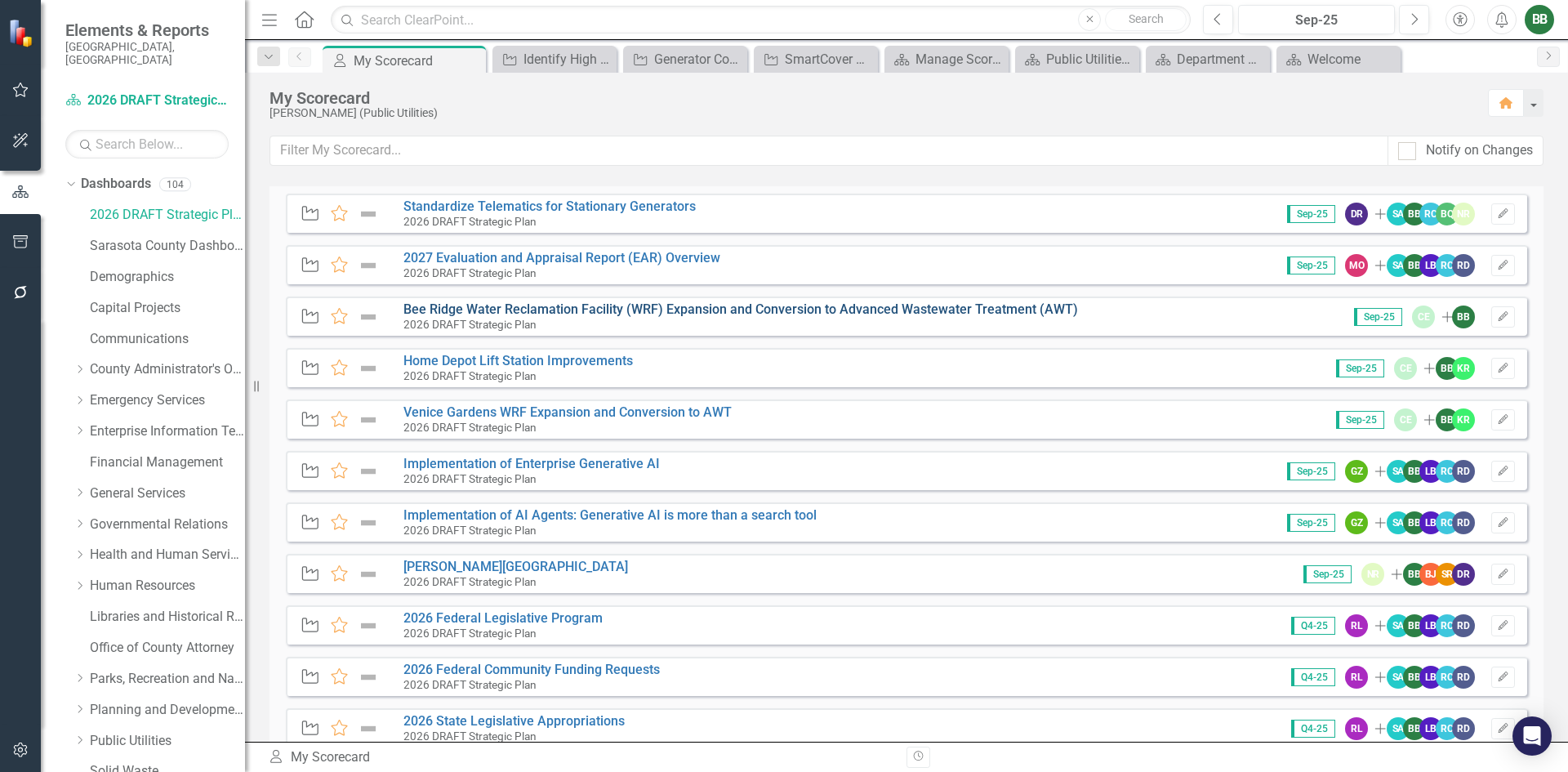
click at [602, 311] on link "Bee Ridge Water Reclamation Facility (WRF) Expansion and Conversion to Advanced…" at bounding box center [741, 309] width 675 height 16
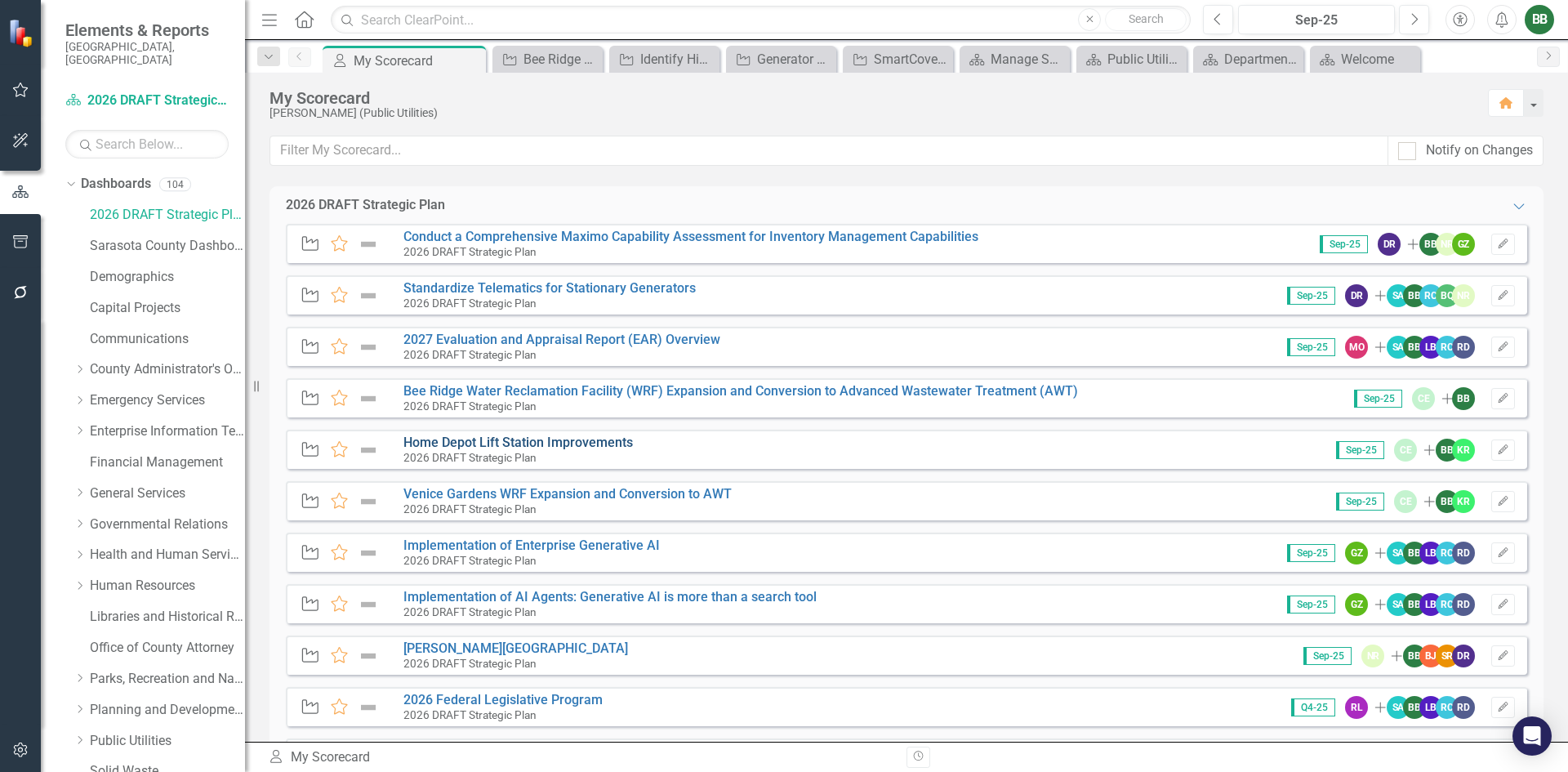
click at [548, 442] on link "Home Depot Lift Station Improvements" at bounding box center [518, 442] width 230 height 16
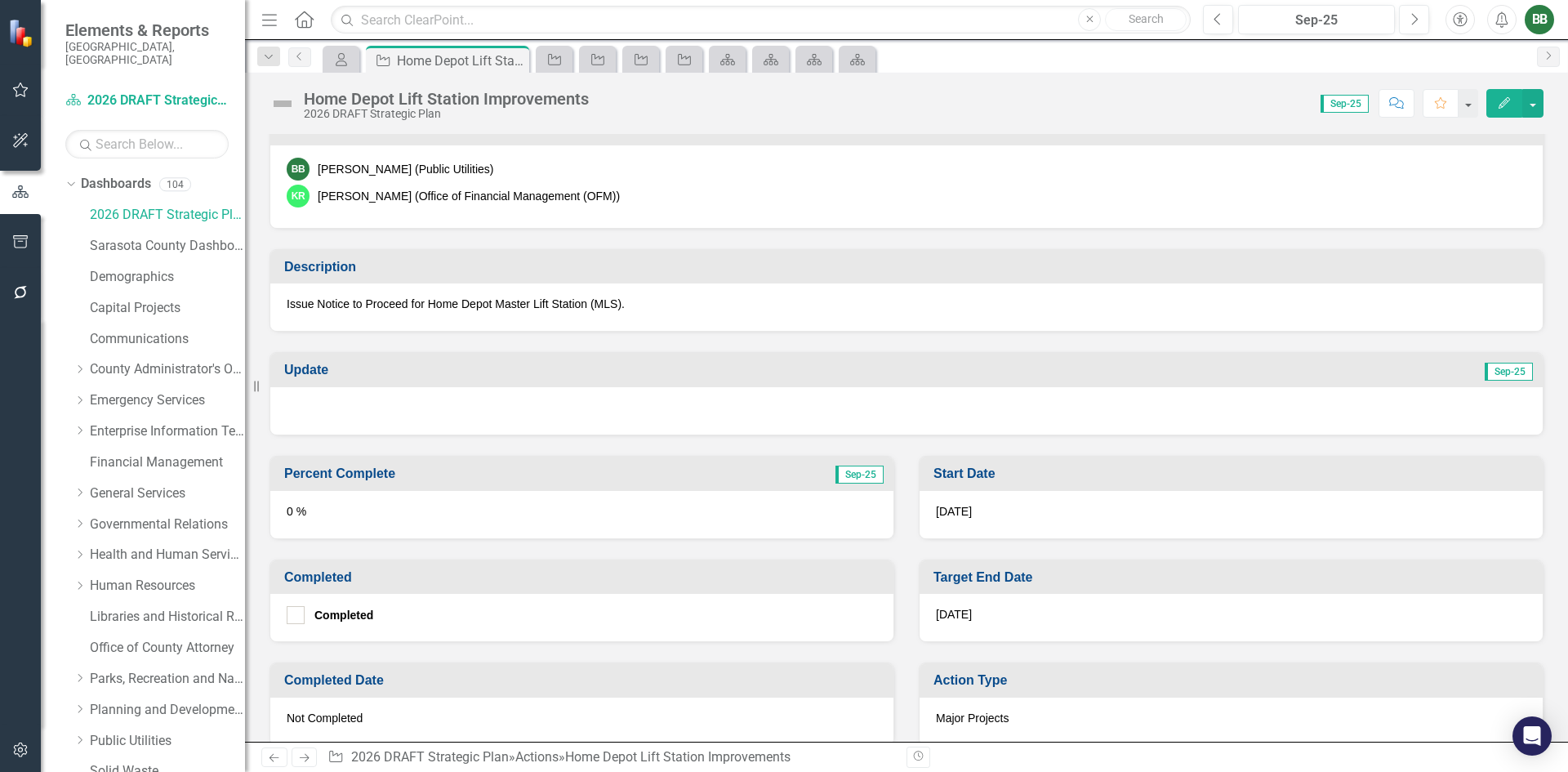
scroll to position [245, 0]
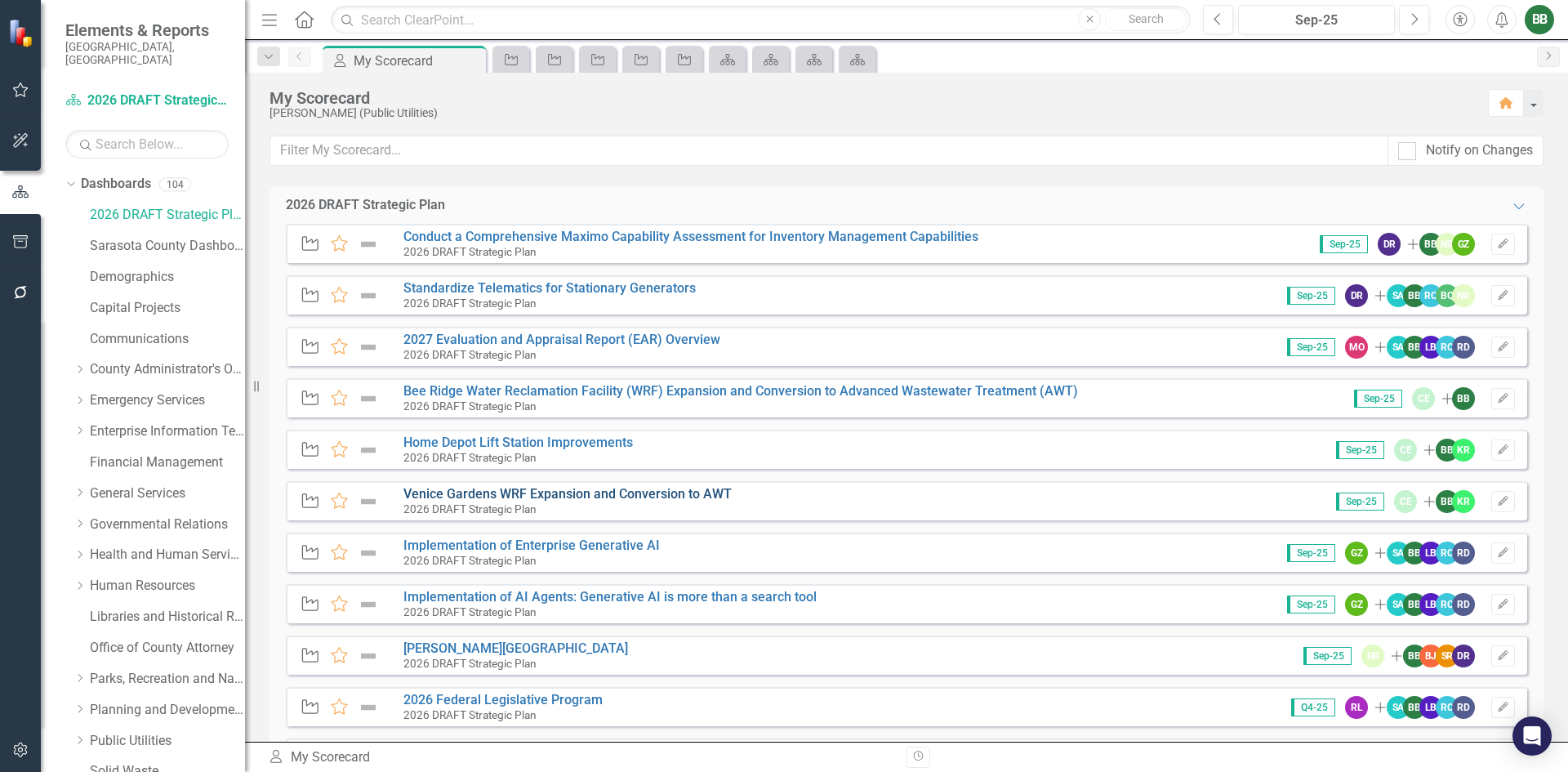
click at [717, 499] on link "Venice Gardens WRF Expansion and Conversion to AWT" at bounding box center [567, 493] width 329 height 16
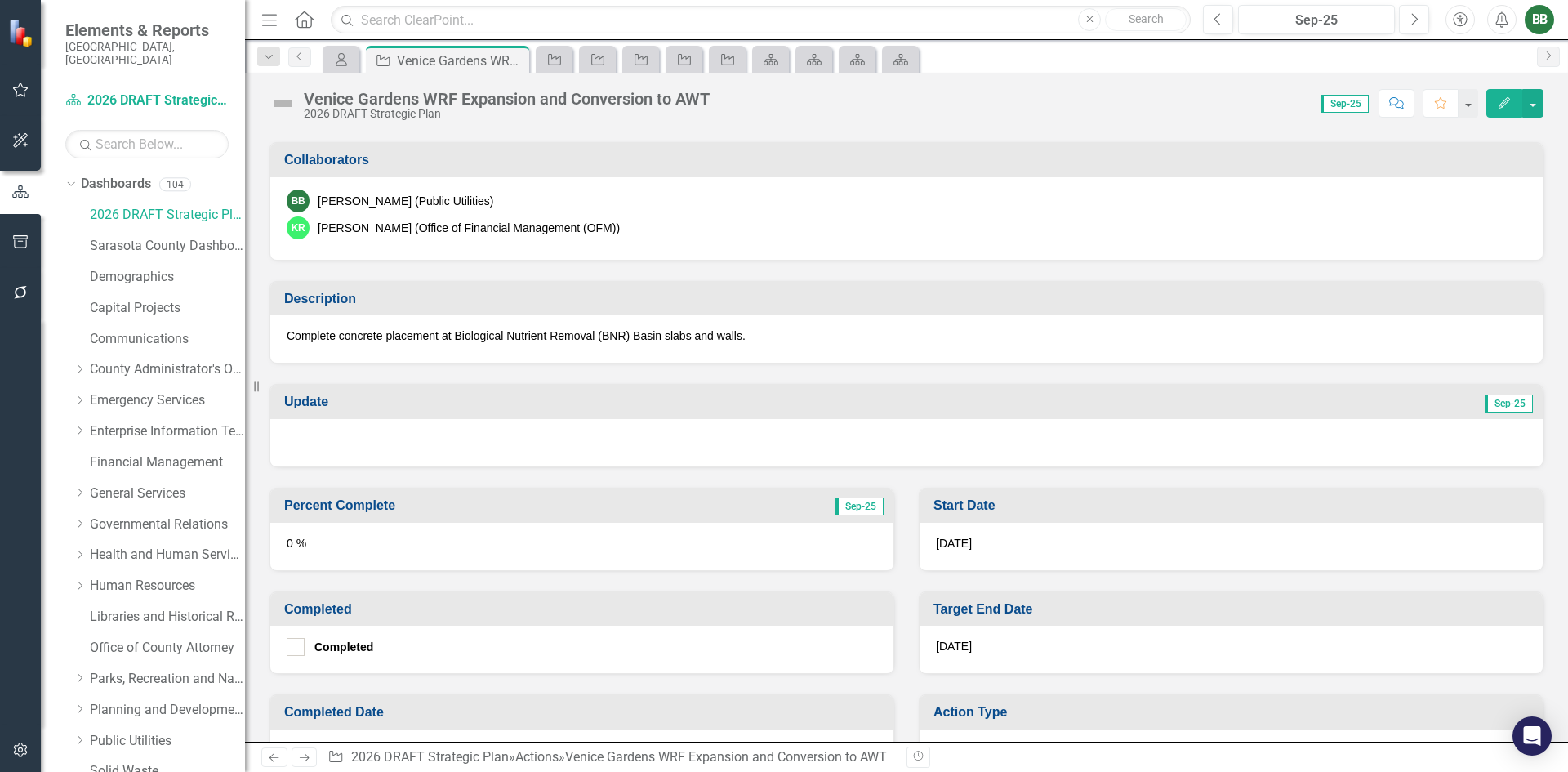
scroll to position [327, 0]
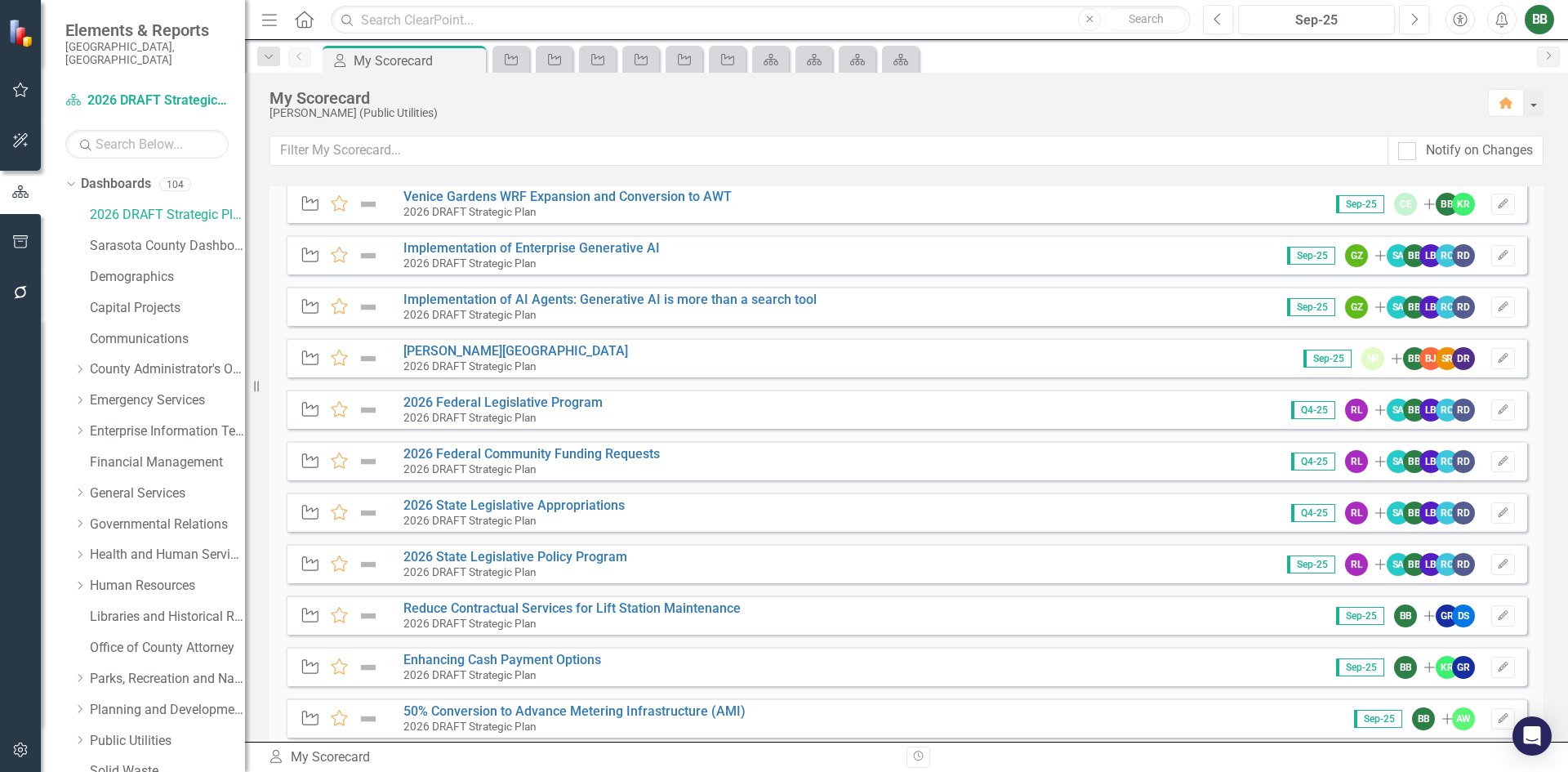
scroll to position [327, 0]
